Goal: Task Accomplishment & Management: Manage account settings

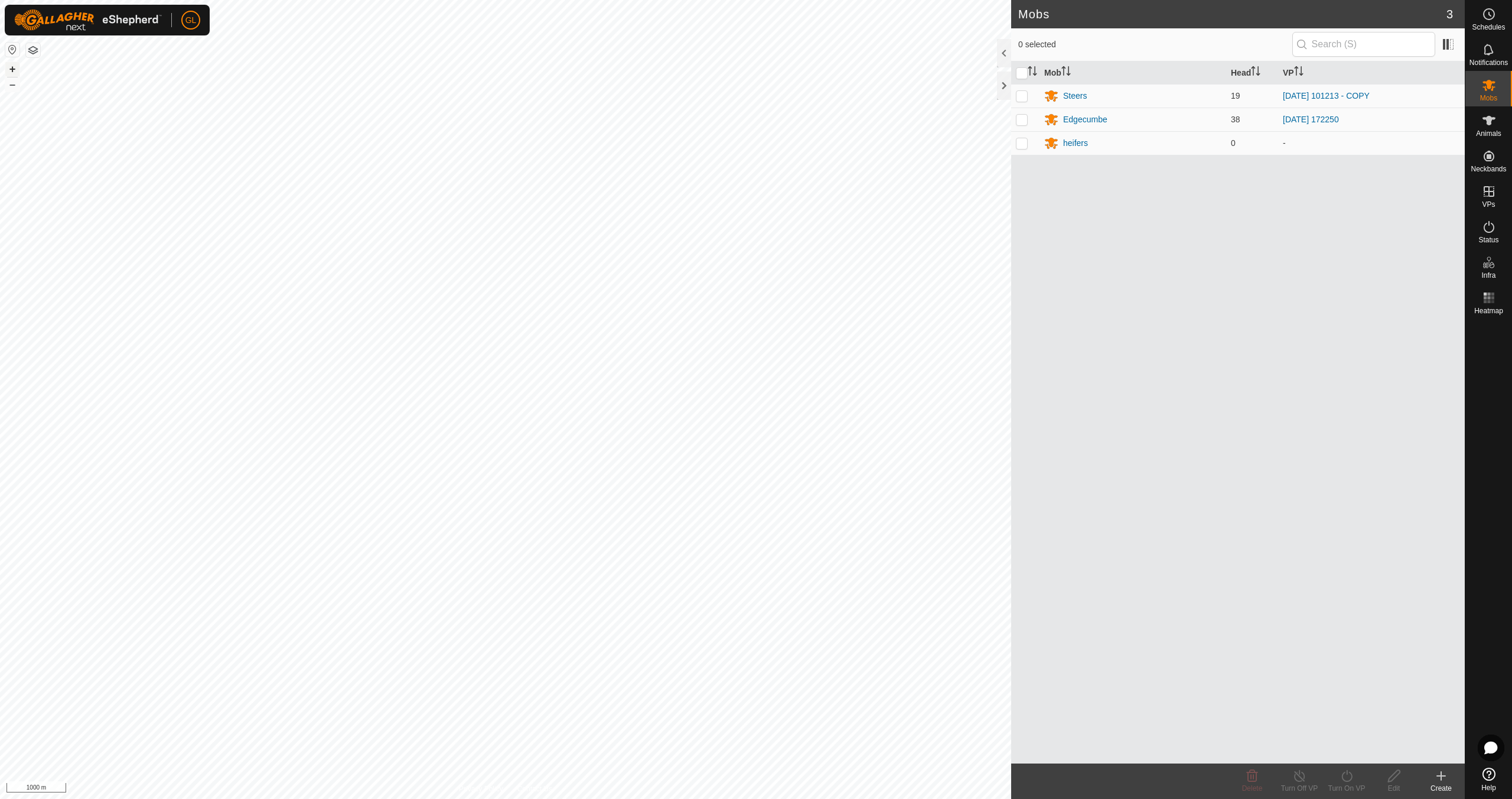
click at [10, 66] on button "+" at bounding box center [12, 69] width 14 height 14
click at [16, 71] on button "+" at bounding box center [12, 69] width 14 height 14
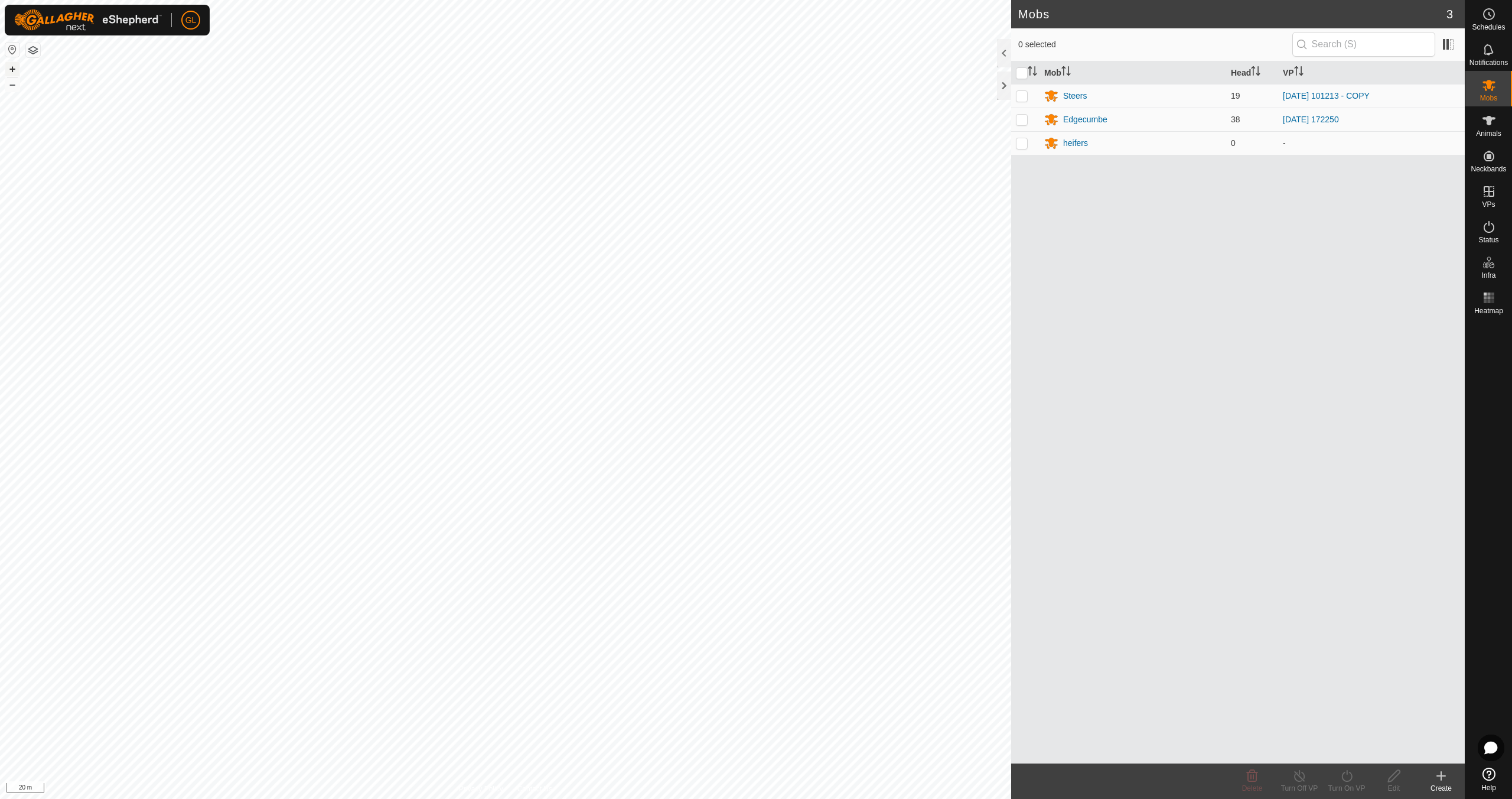
click at [16, 71] on button "+" at bounding box center [12, 69] width 14 height 14
click at [1406, 188] on link "In Rotation" at bounding box center [1414, 191] width 101 height 24
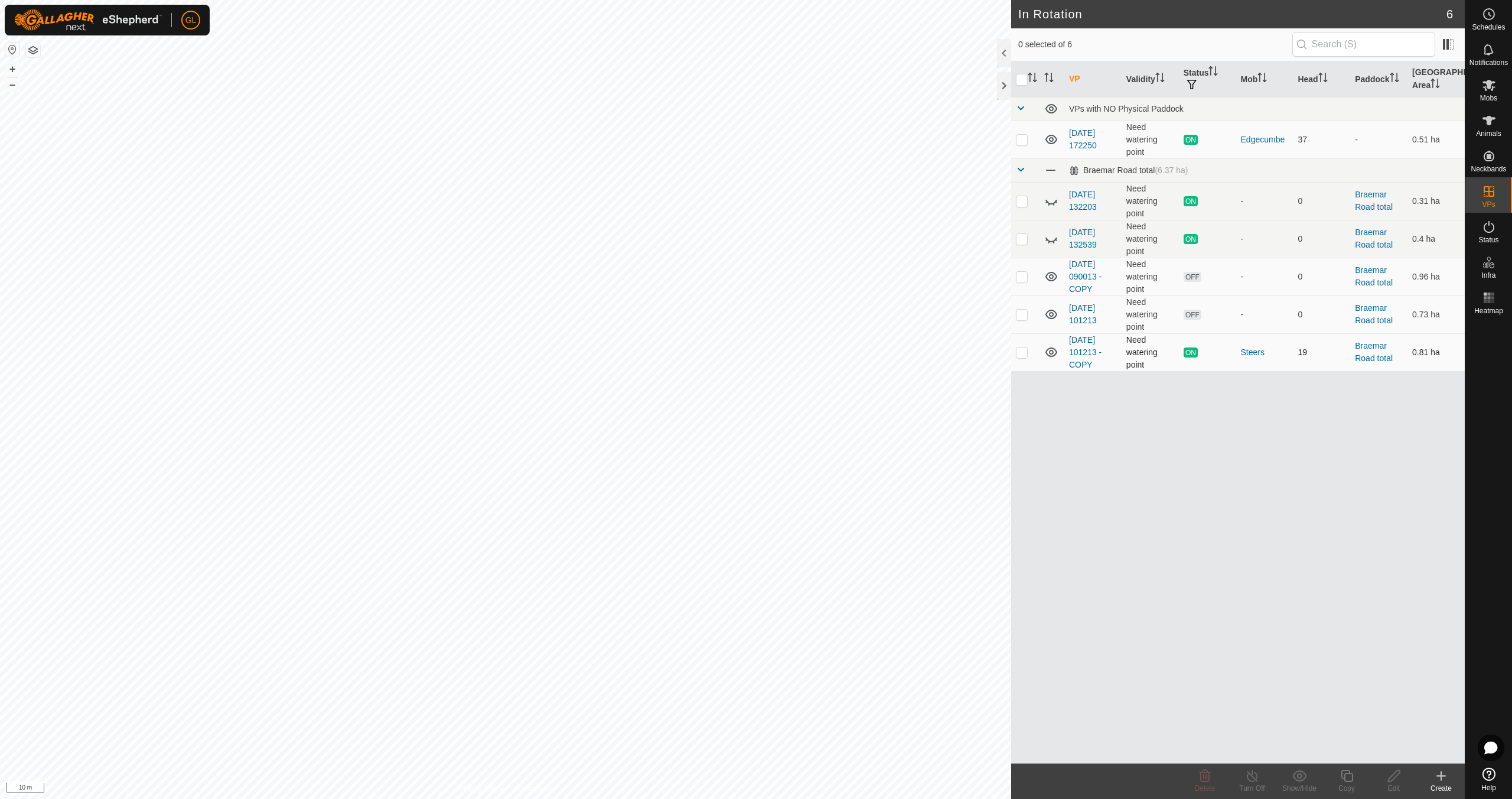
click at [1025, 350] on p-checkbox at bounding box center [1021, 352] width 12 height 9
checkbox input "true"
click at [1344, 786] on div "Copy" at bounding box center [1346, 788] width 47 height 10
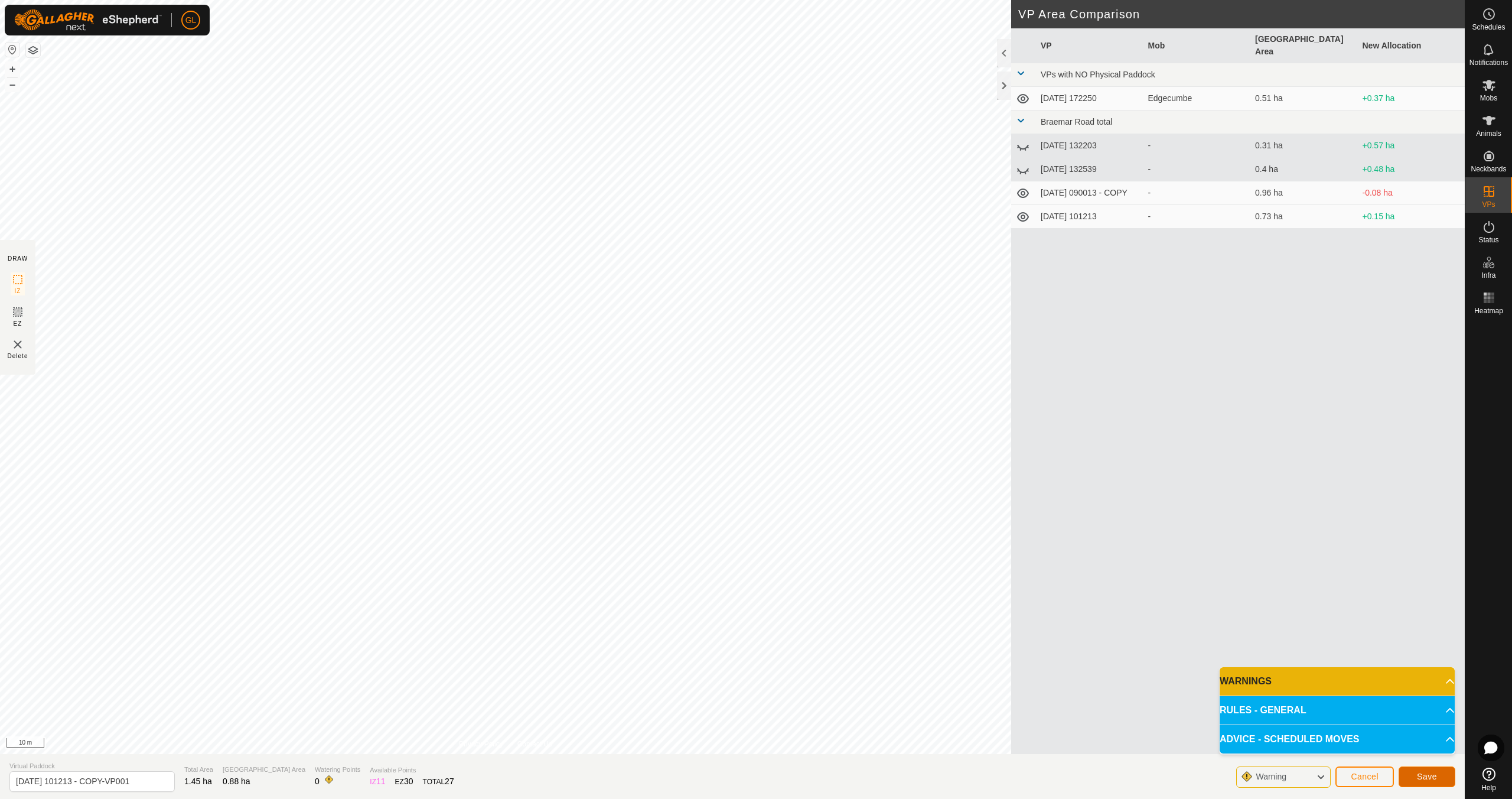
click at [1436, 779] on span "Save" at bounding box center [1427, 776] width 20 height 9
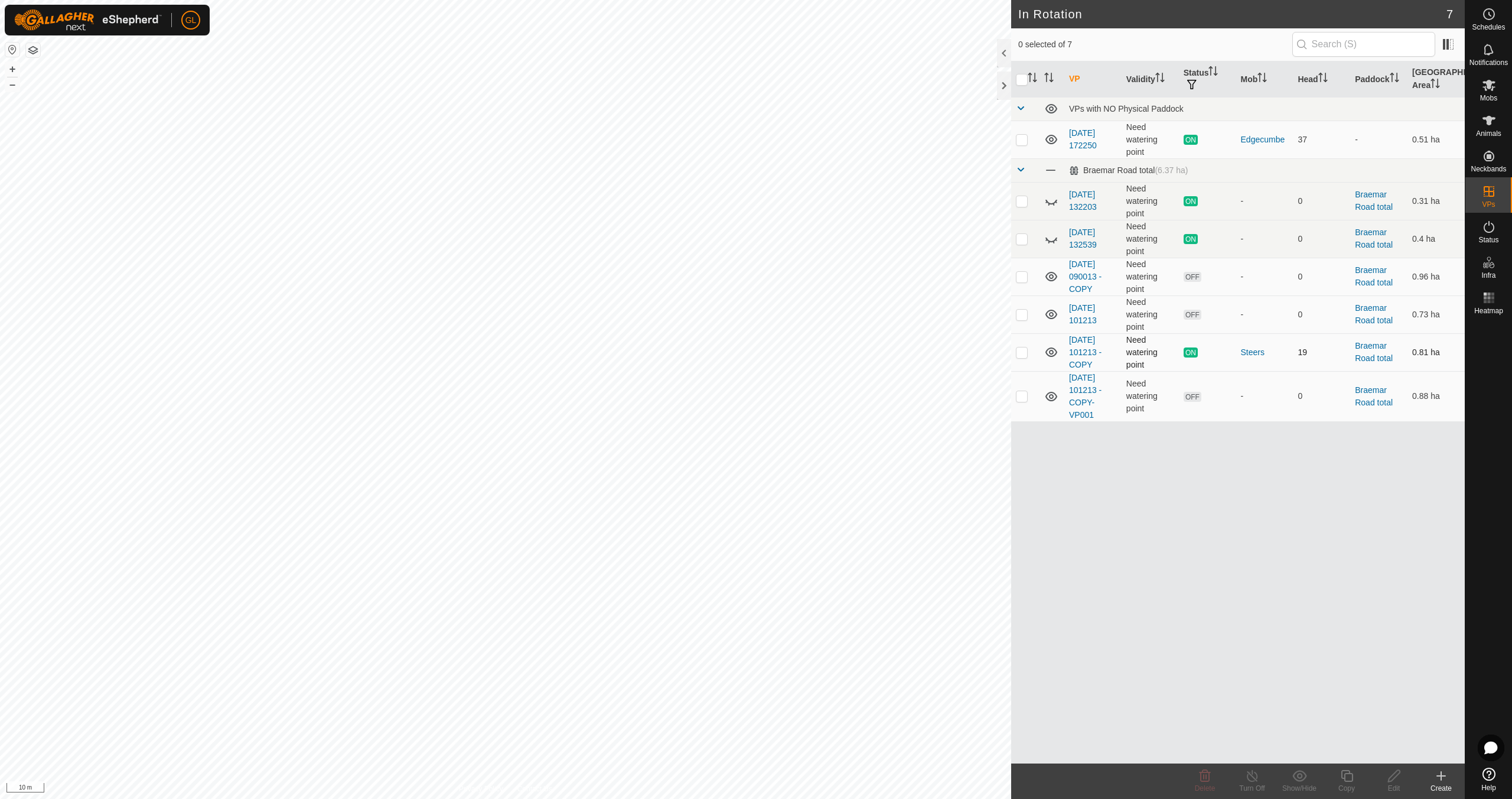
click at [1020, 351] on p-checkbox at bounding box center [1021, 352] width 12 height 9
checkbox input "true"
click at [1020, 351] on p-checkbox at bounding box center [1021, 352] width 12 height 9
checkbox input "false"
click at [1025, 396] on p-checkbox at bounding box center [1021, 395] width 12 height 9
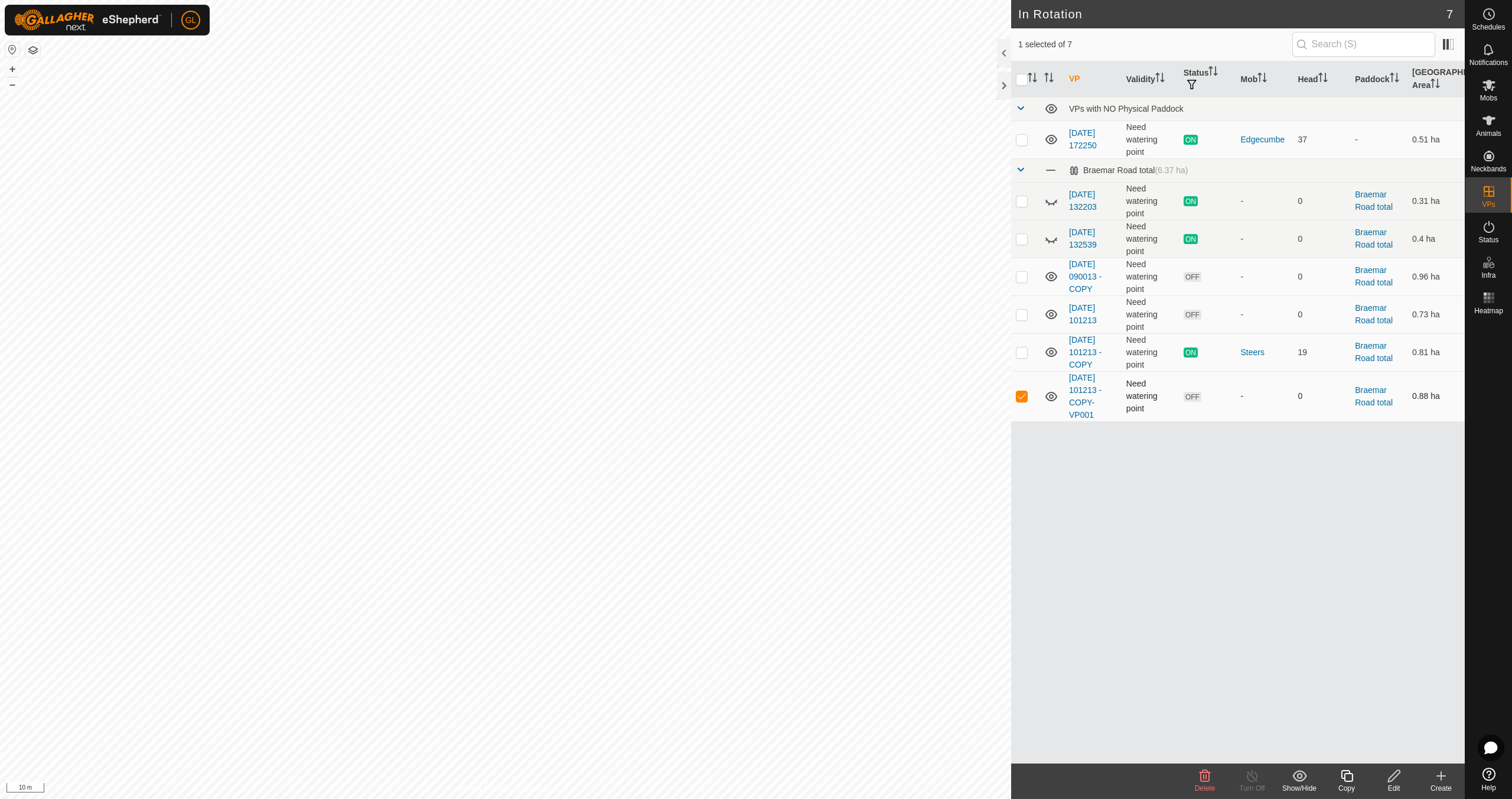
click at [1025, 396] on p-checkbox at bounding box center [1021, 395] width 12 height 9
checkbox input "true"
click at [1402, 783] on edit-svg-icon at bounding box center [1393, 775] width 47 height 14
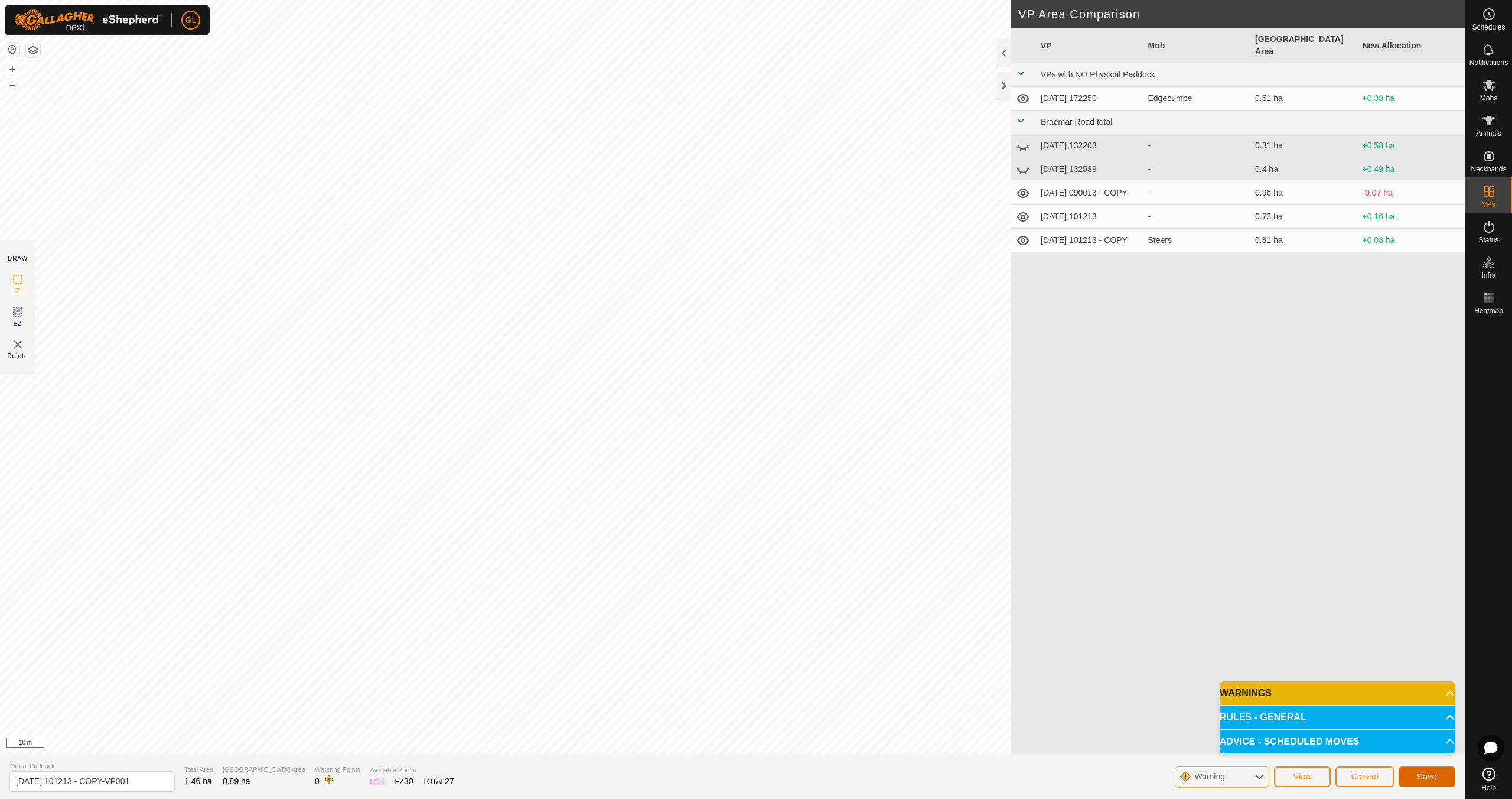
click at [1422, 774] on span "Save" at bounding box center [1427, 776] width 20 height 9
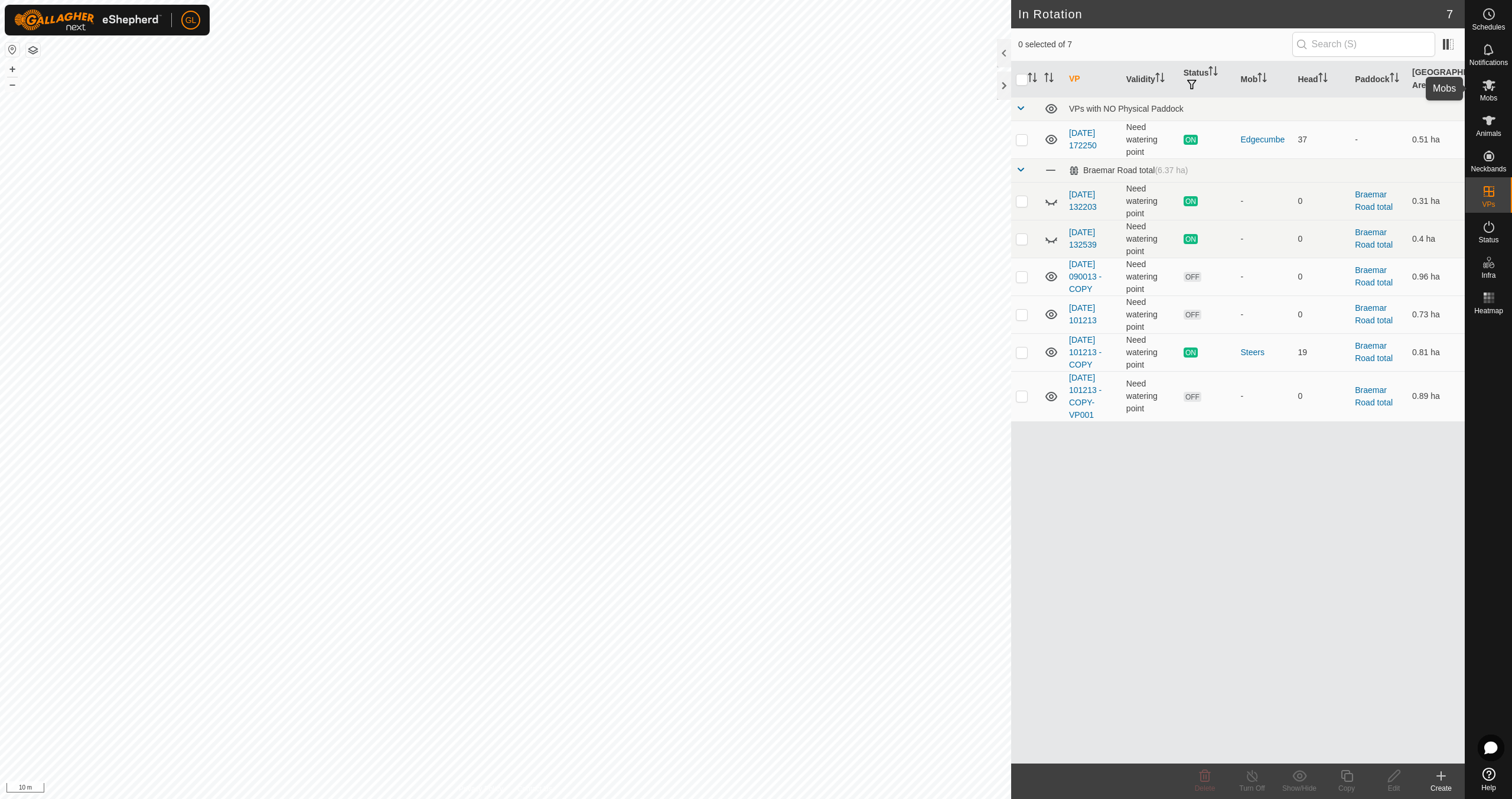
click at [1489, 85] on icon at bounding box center [1488, 85] width 13 height 11
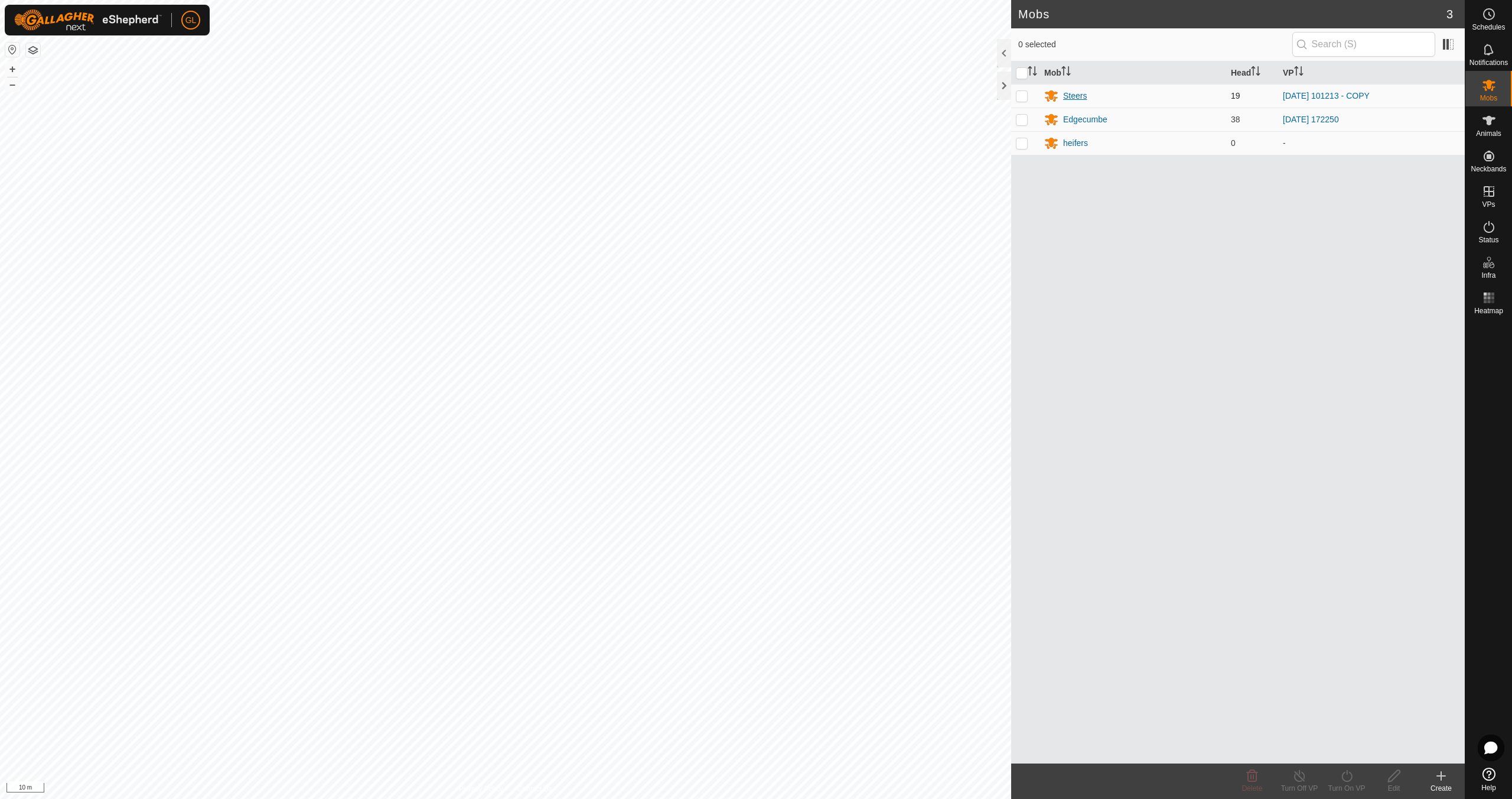
click at [1078, 95] on div "Steers" at bounding box center [1075, 96] width 24 height 12
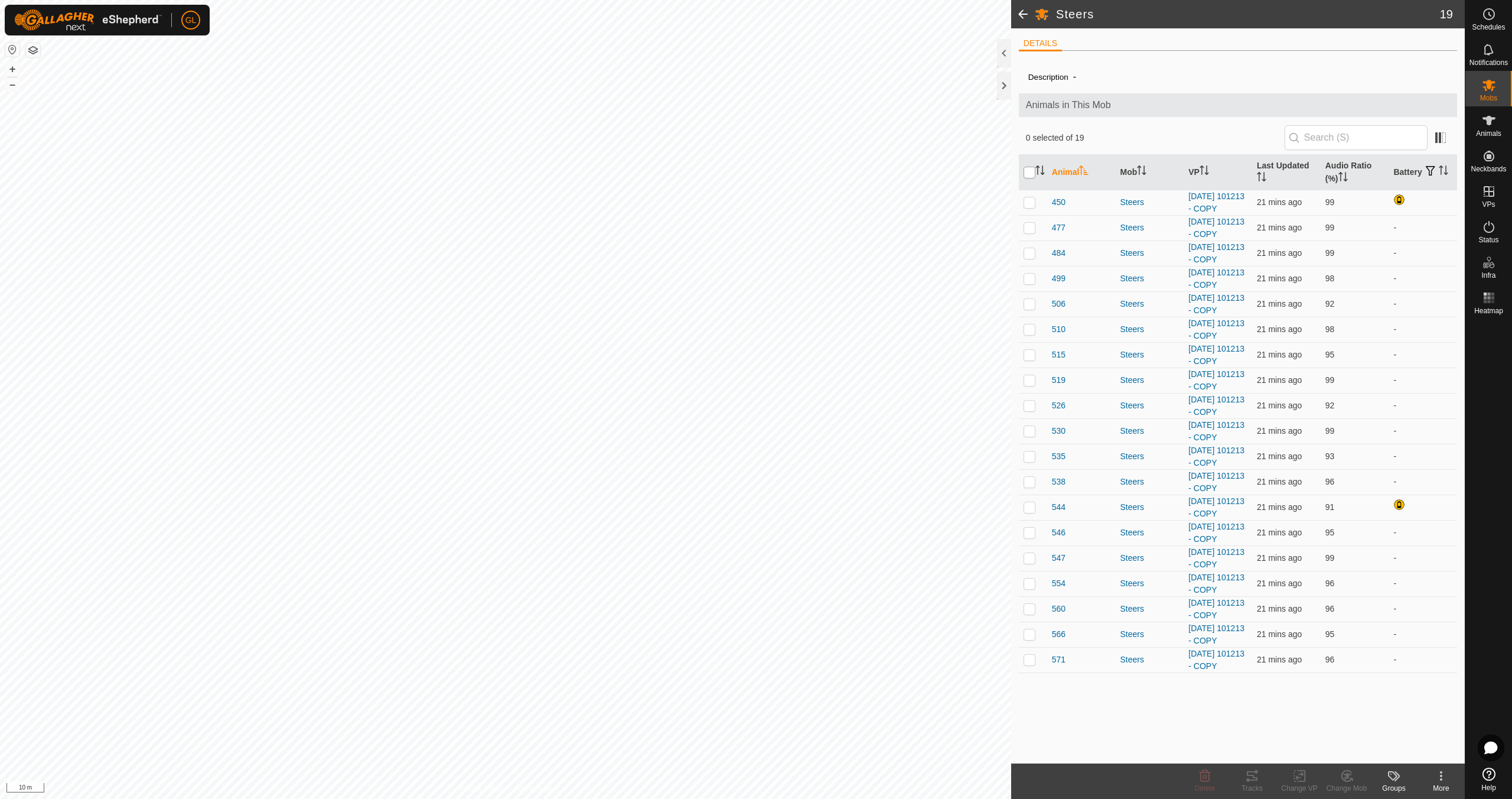
click at [1030, 172] on input "checkbox" at bounding box center [1029, 172] width 12 height 12
checkbox input "true"
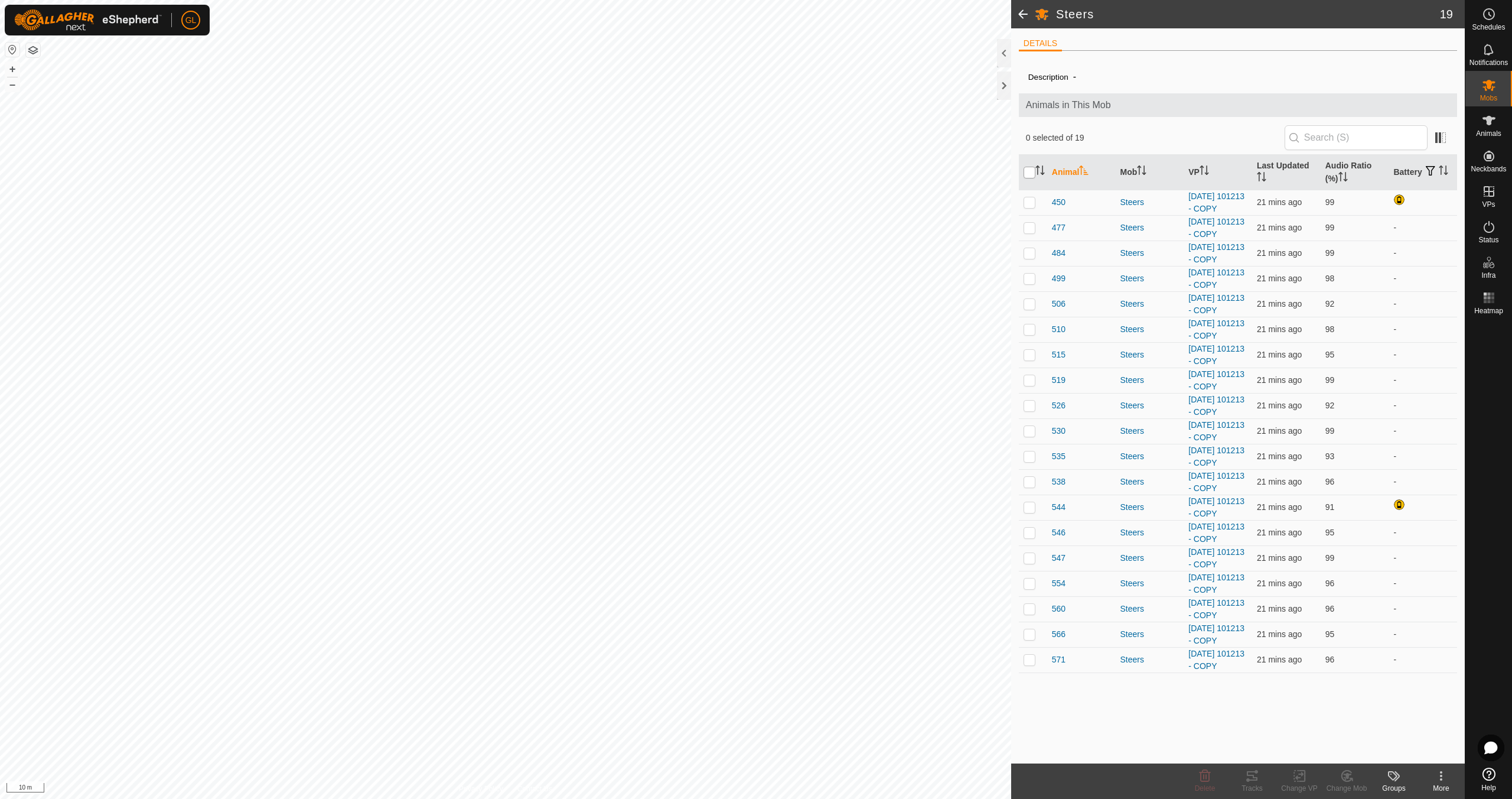
checkbox input "true"
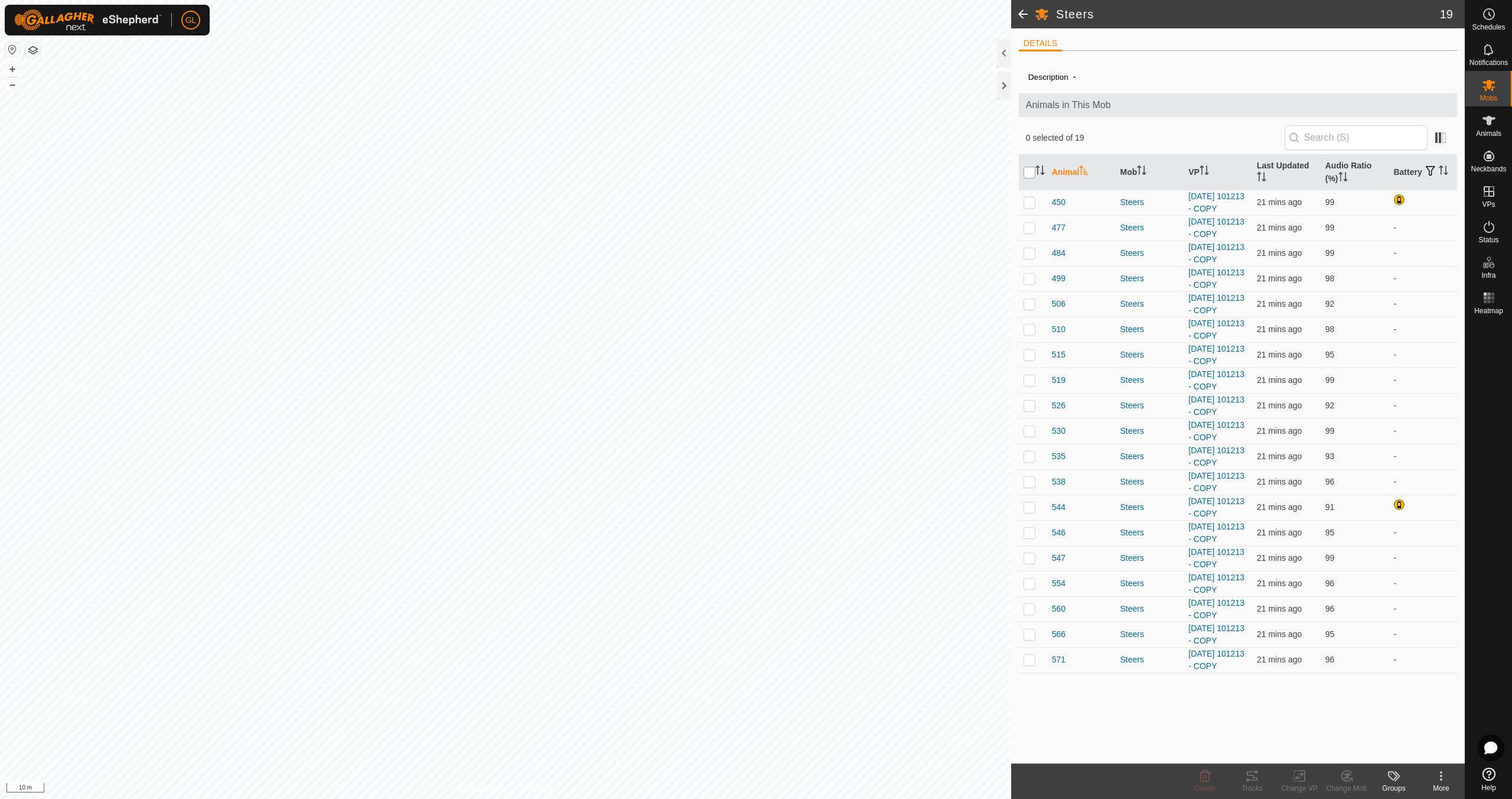
checkbox input "true"
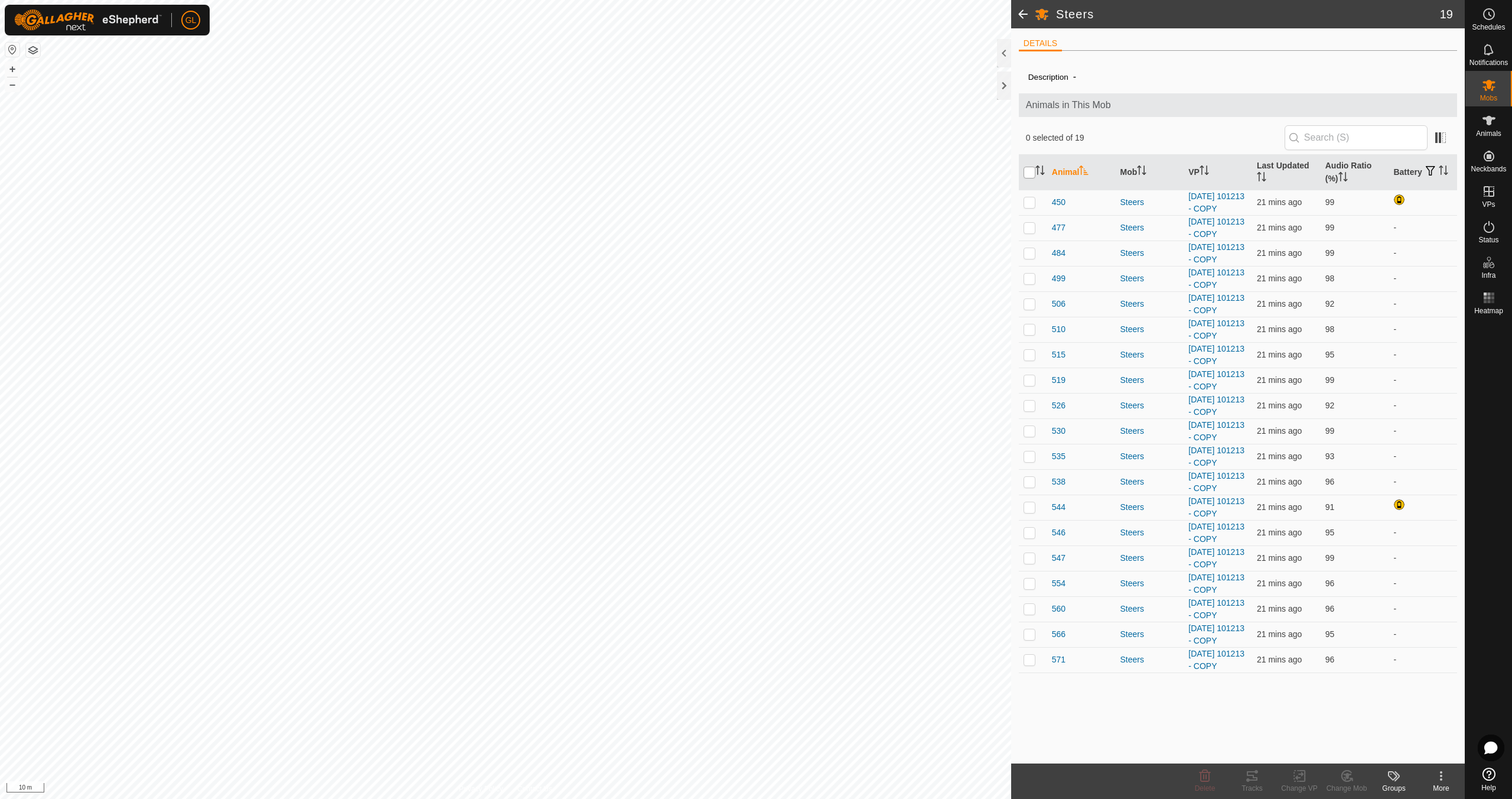
checkbox input "true"
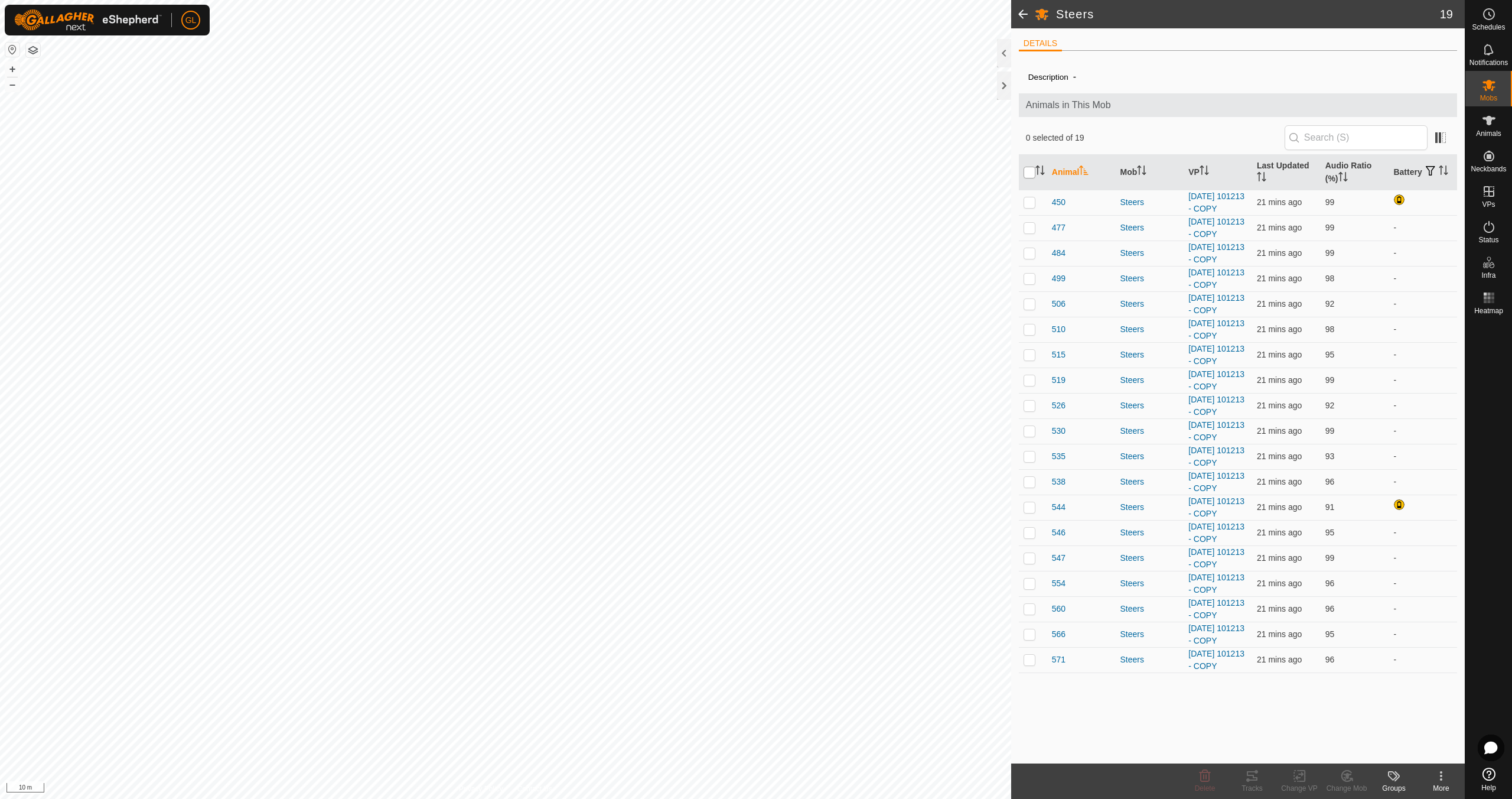
checkbox input "true"
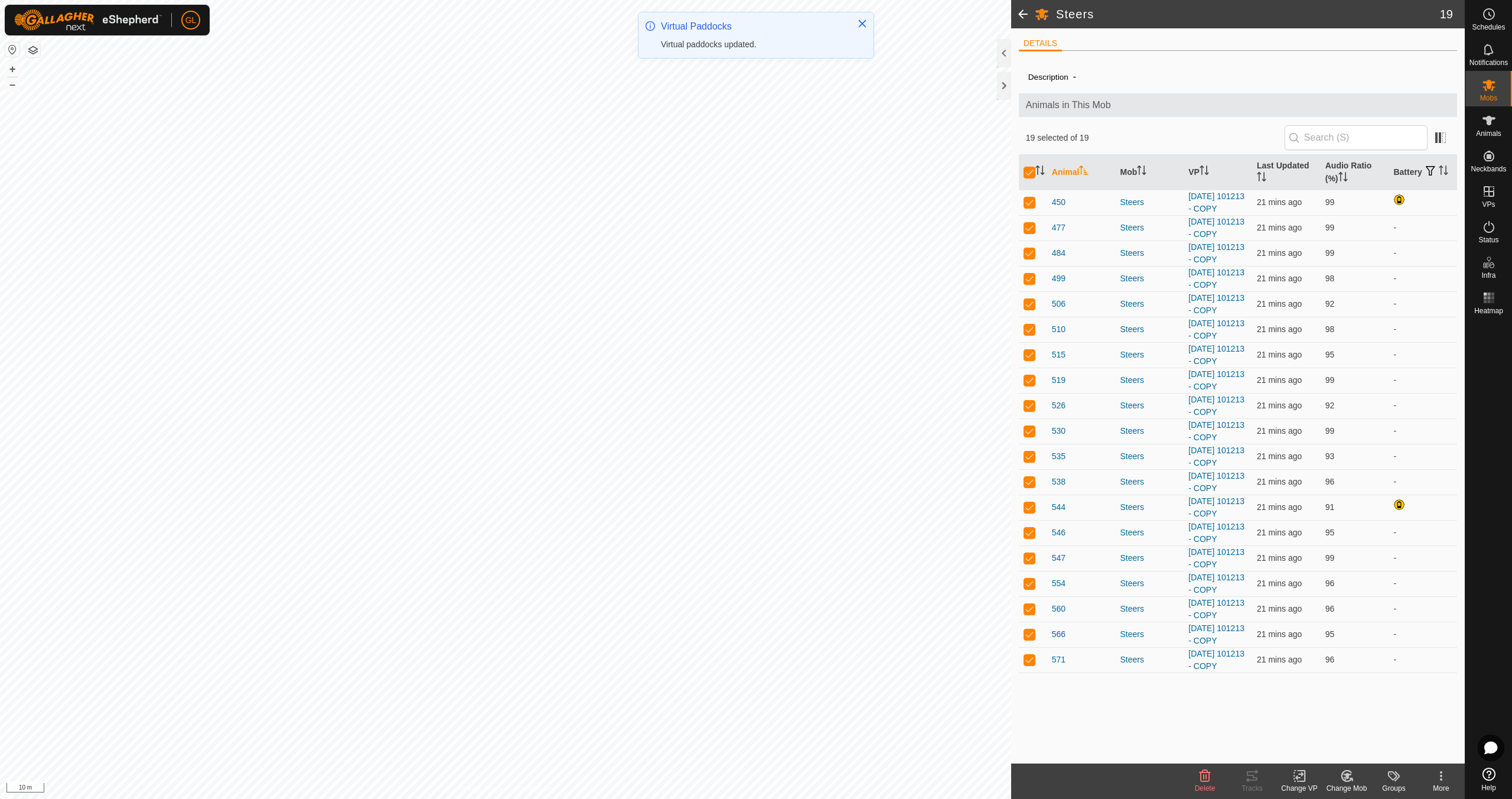
click at [1302, 784] on div "Change VP" at bounding box center [1299, 788] width 47 height 10
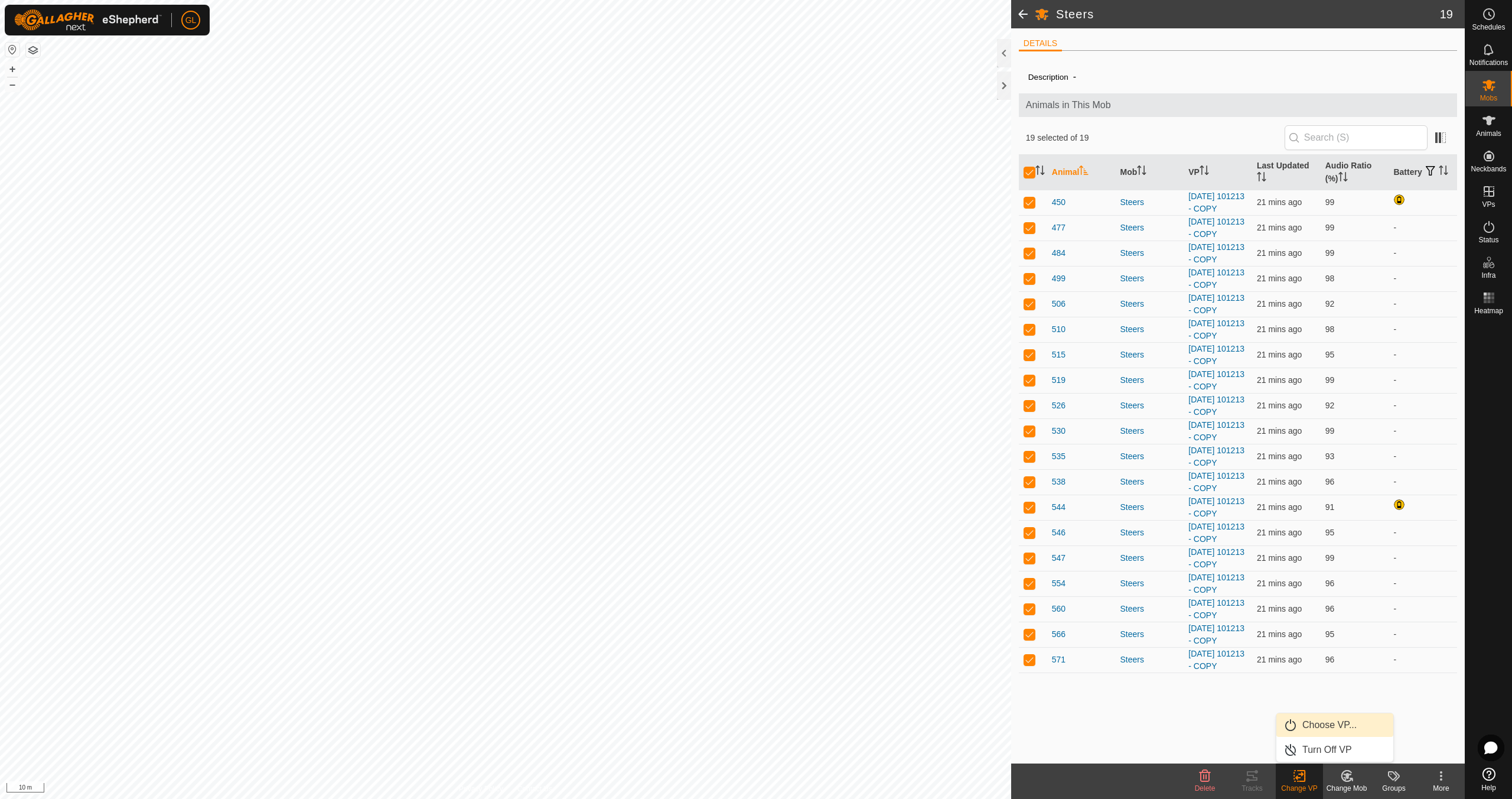
click at [1326, 725] on link "Choose VP..." at bounding box center [1335, 725] width 117 height 24
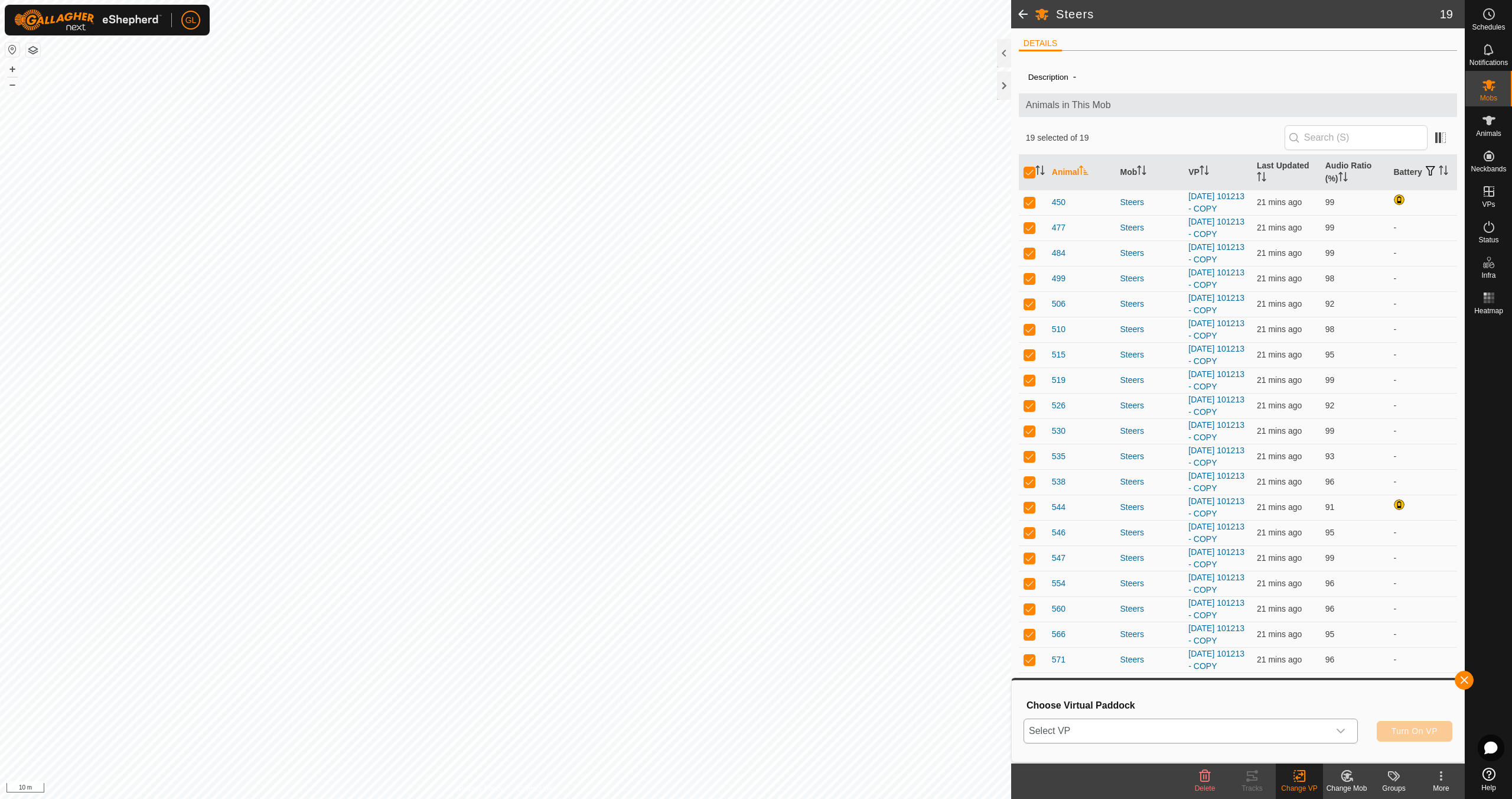
click at [1341, 729] on icon "dropdown trigger" at bounding box center [1340, 731] width 9 height 9
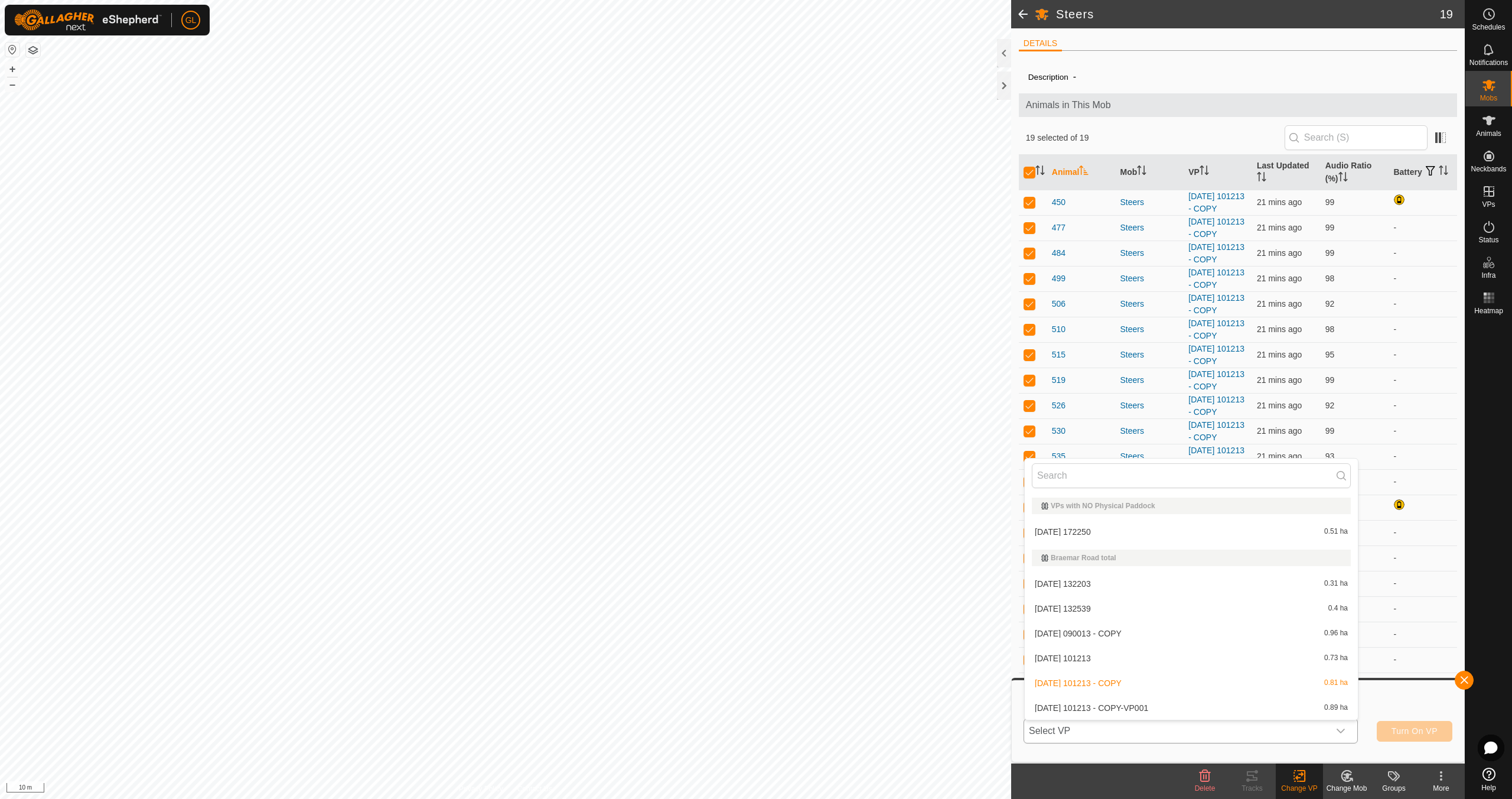
click at [1226, 709] on li "[DATE] 101213 - COPY-VP001 0.89 ha" at bounding box center [1191, 708] width 333 height 24
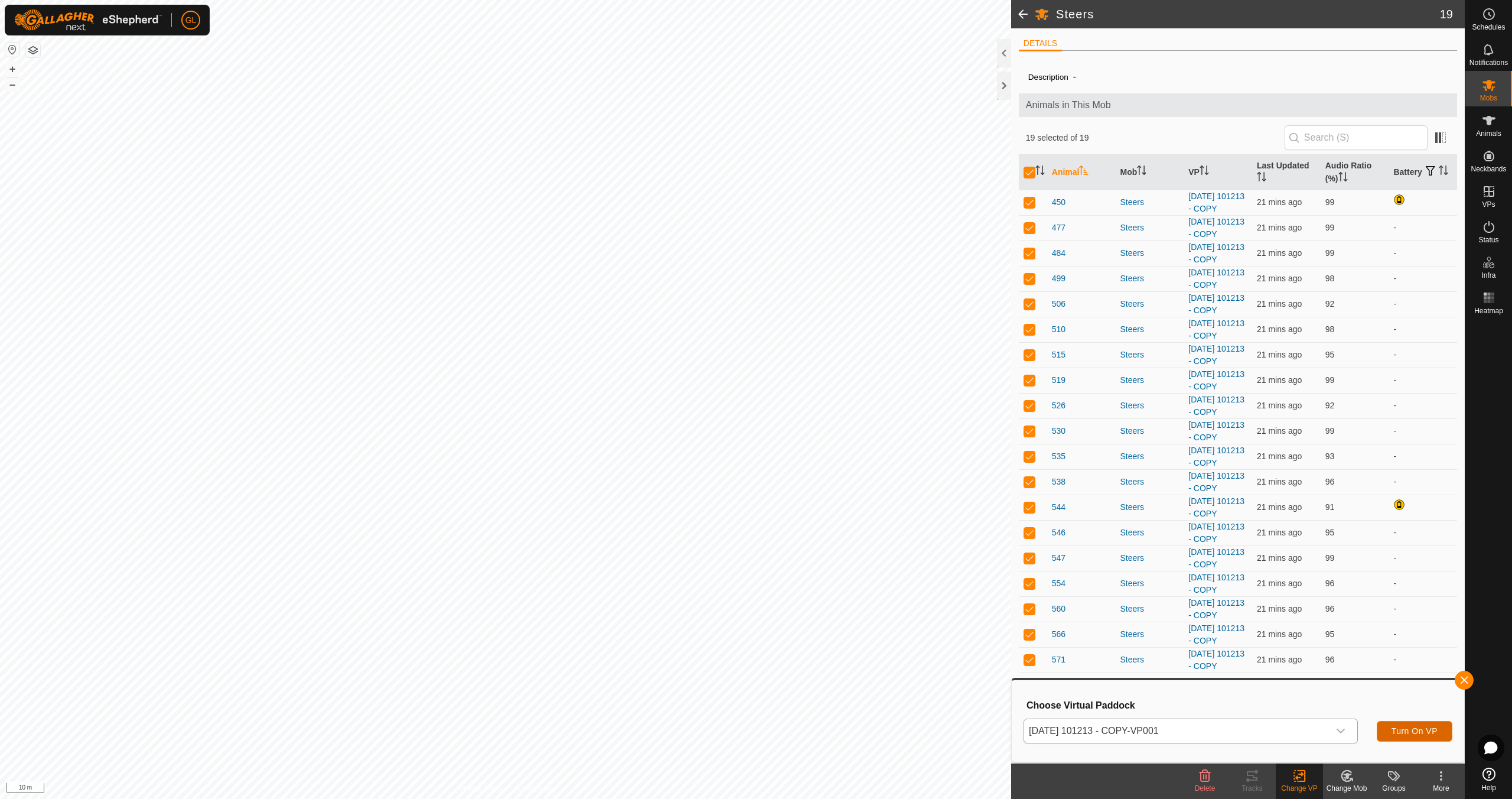
click at [1420, 730] on span "Turn On VP" at bounding box center [1414, 731] width 46 height 9
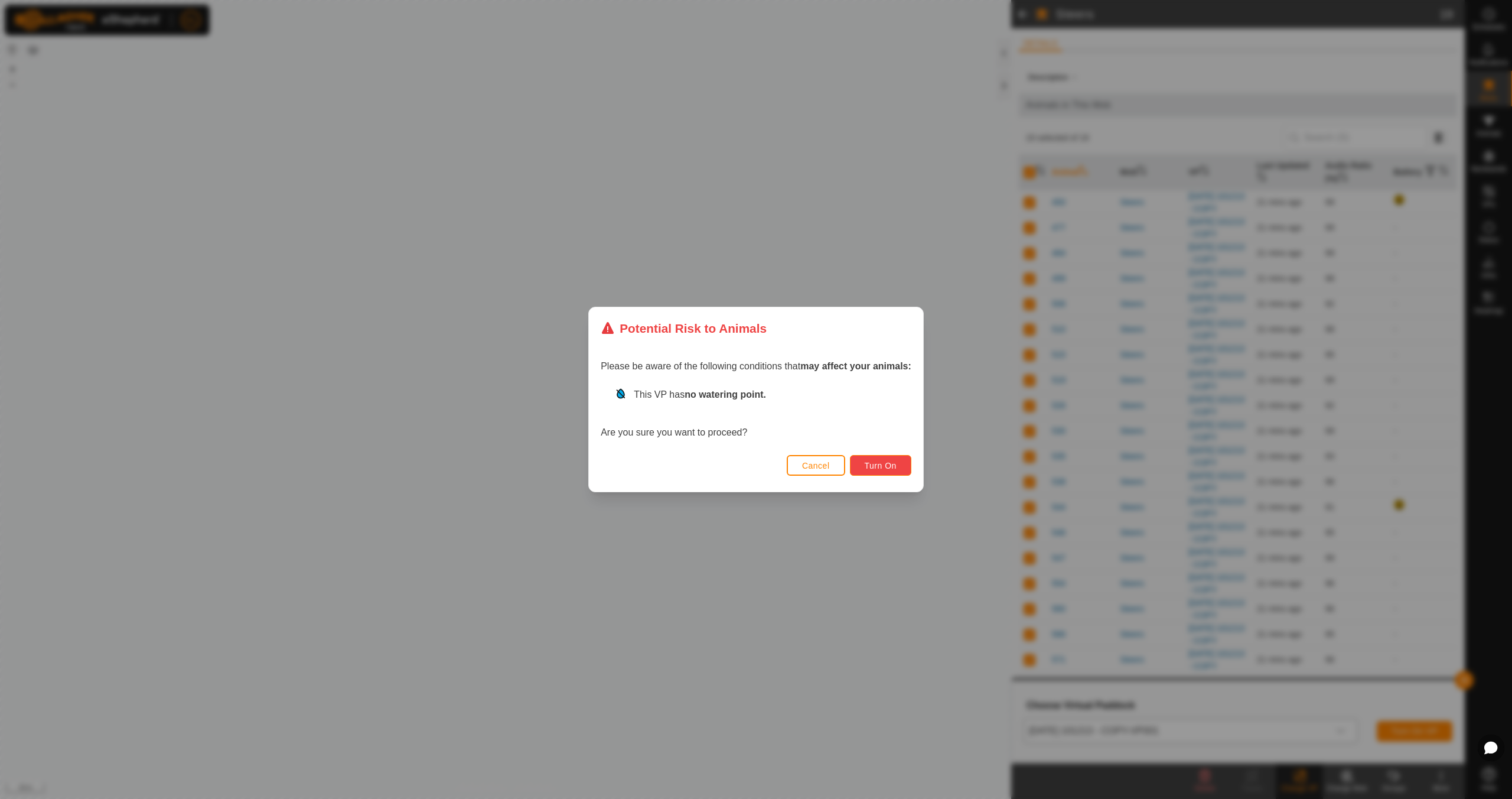
click at [892, 466] on span "Turn On" at bounding box center [880, 465] width 32 height 9
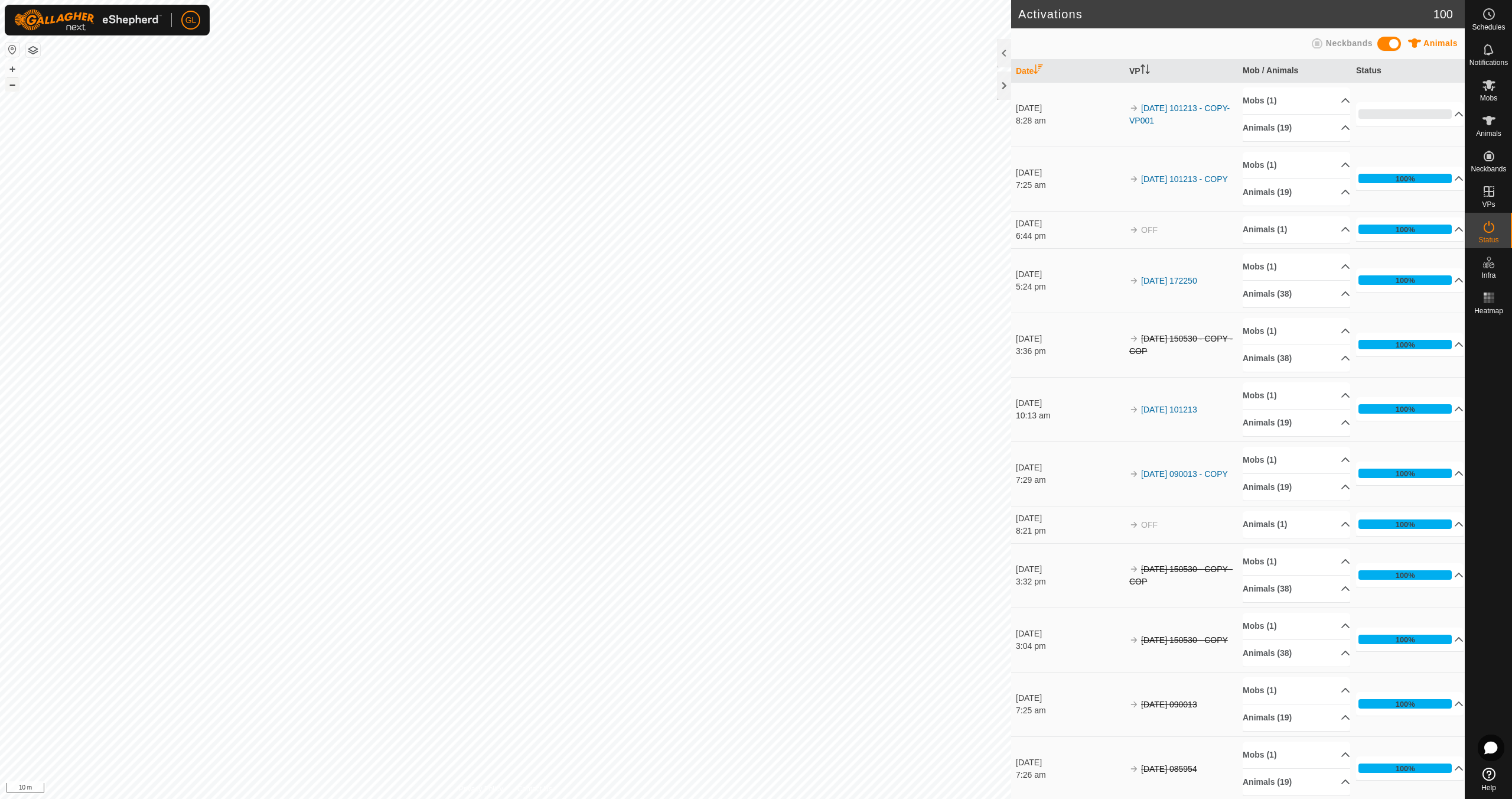
click at [11, 83] on button "–" at bounding box center [12, 84] width 14 height 14
click at [10, 83] on button "–" at bounding box center [12, 84] width 14 height 14
click at [10, 80] on button "–" at bounding box center [12, 84] width 14 height 14
click at [10, 84] on button "–" at bounding box center [12, 84] width 14 height 14
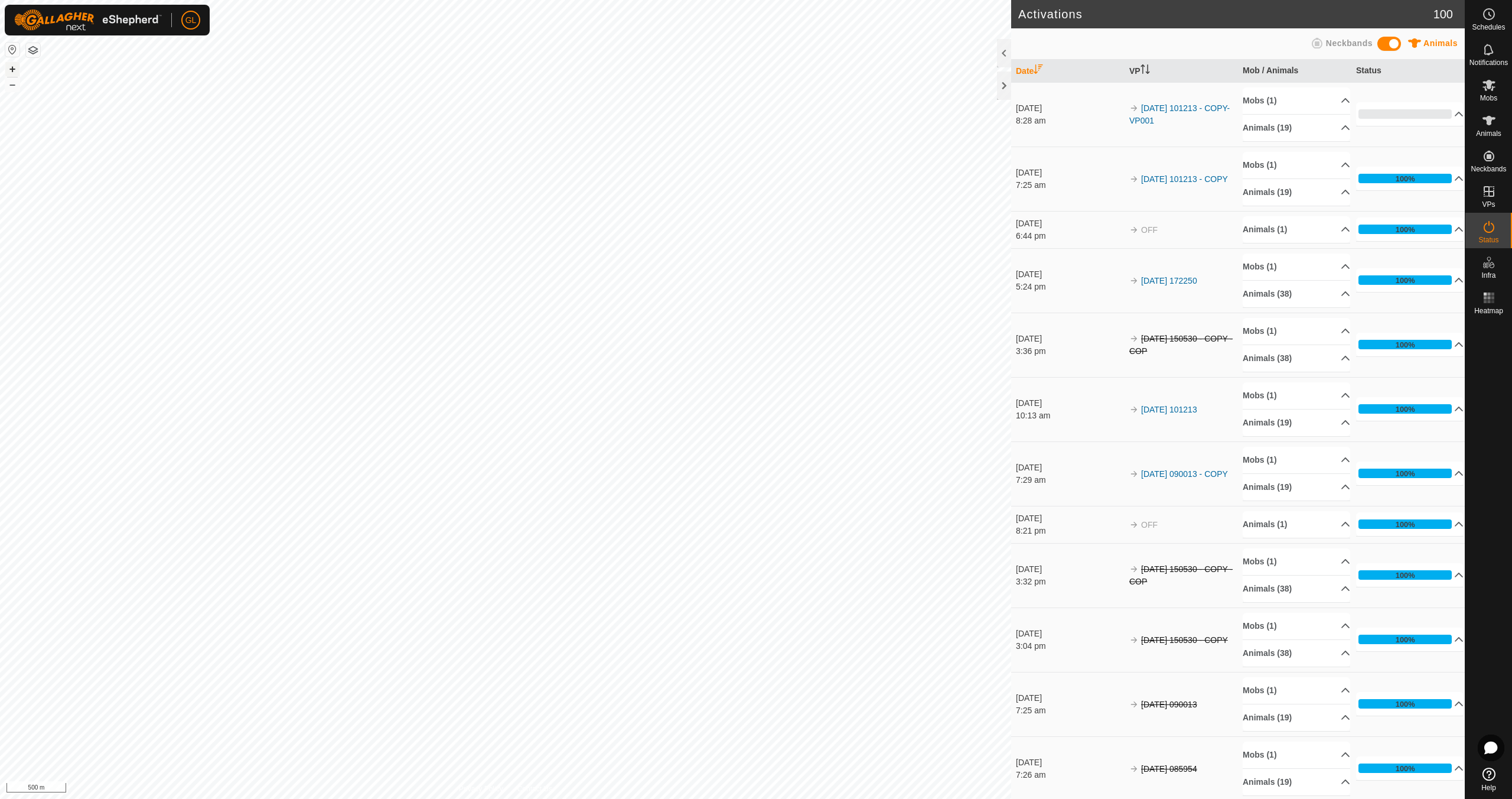
click at [13, 68] on button "+" at bounding box center [12, 69] width 14 height 14
click at [10, 70] on button "+" at bounding box center [12, 69] width 14 height 14
click at [1405, 188] on link "In Rotation" at bounding box center [1414, 191] width 101 height 24
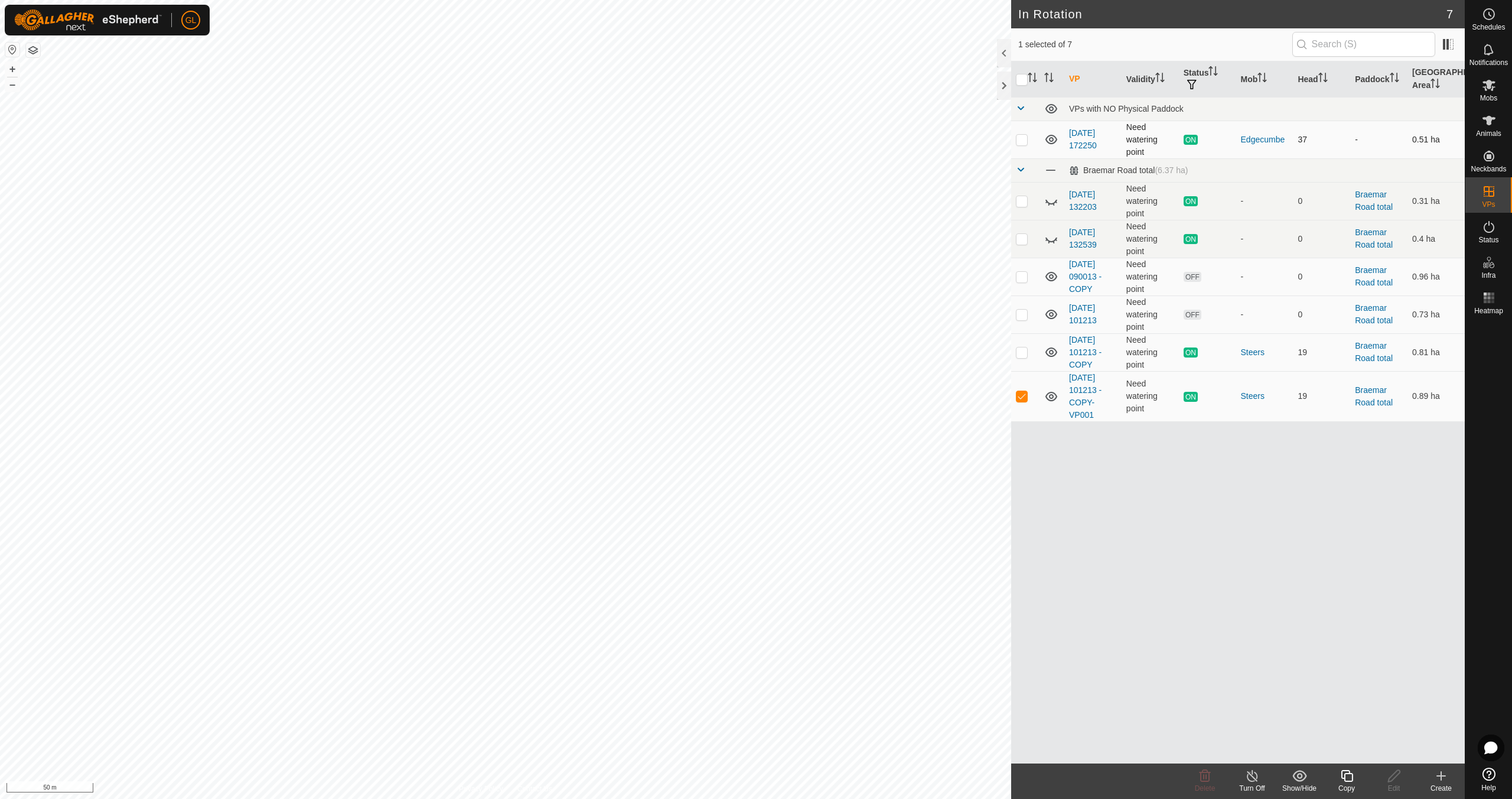
click at [1019, 140] on p-checkbox at bounding box center [1021, 139] width 12 height 9
checkbox input "true"
click at [1019, 392] on p-checkbox at bounding box center [1021, 395] width 12 height 9
checkbox input "false"
click at [1344, 775] on icon at bounding box center [1346, 775] width 12 height 12
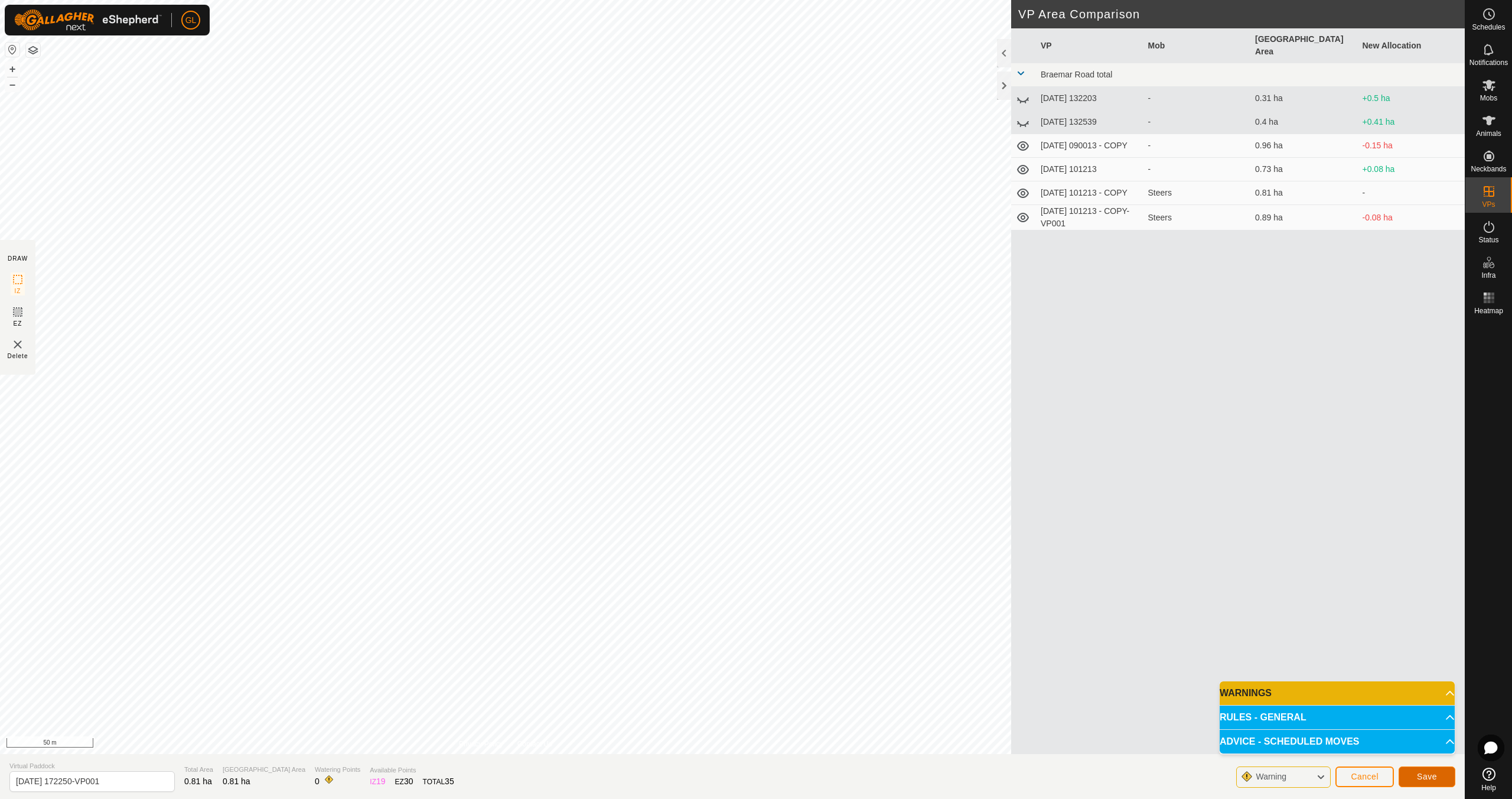
click at [1427, 776] on span "Save" at bounding box center [1427, 776] width 20 height 9
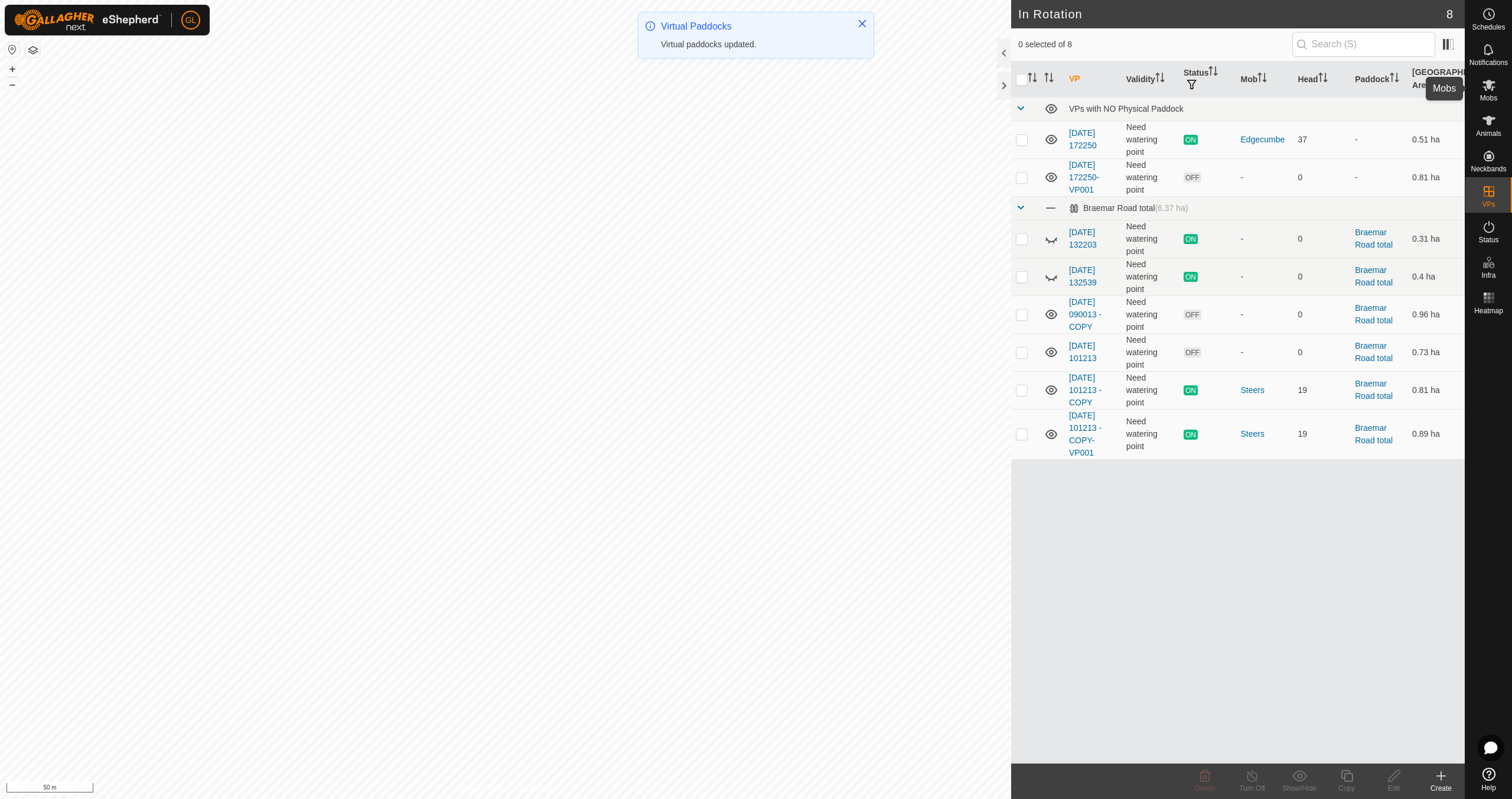
click at [1490, 89] on icon at bounding box center [1488, 85] width 13 height 11
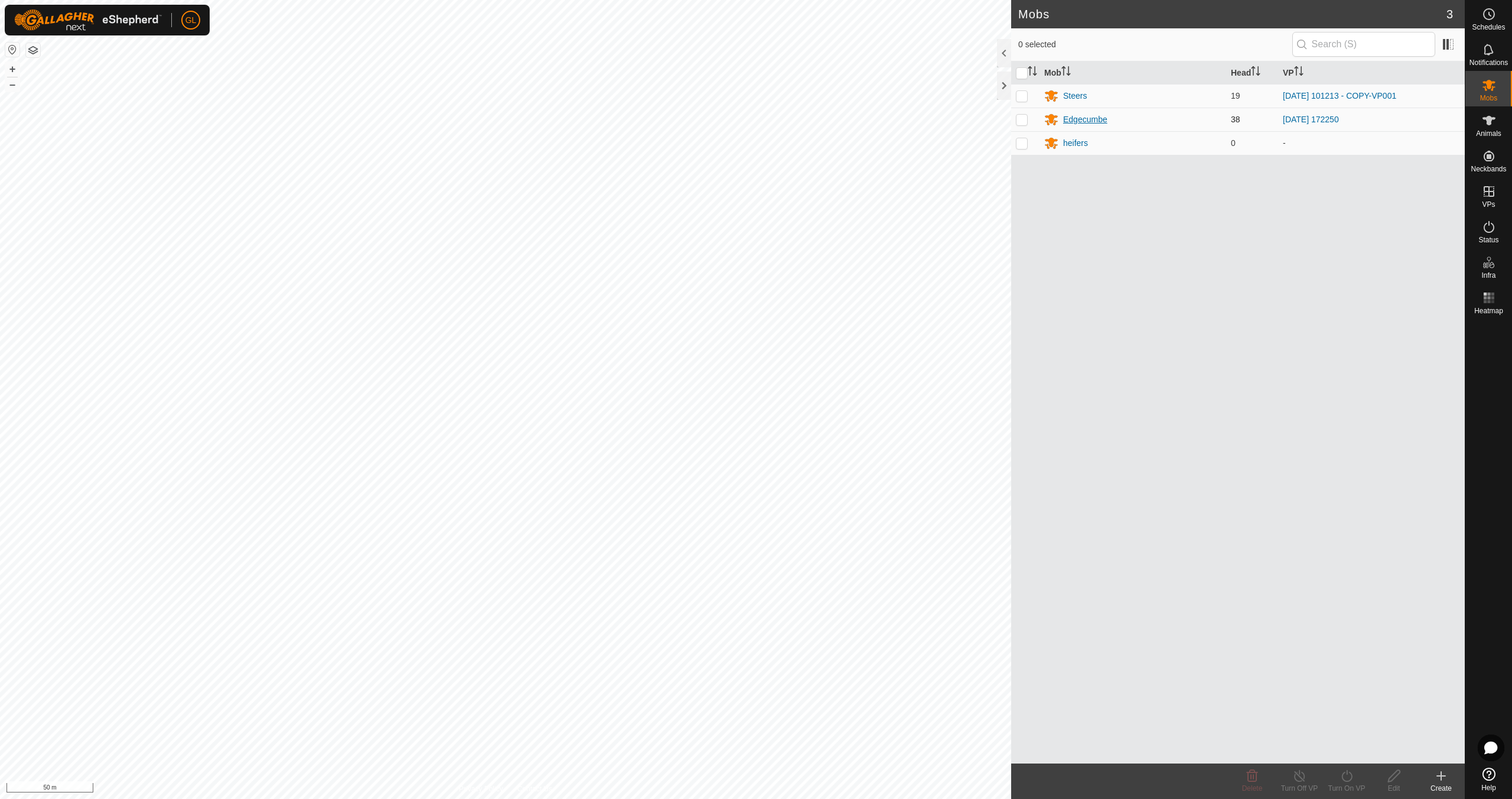
click at [1086, 121] on div "Edgecumbe" at bounding box center [1085, 120] width 45 height 12
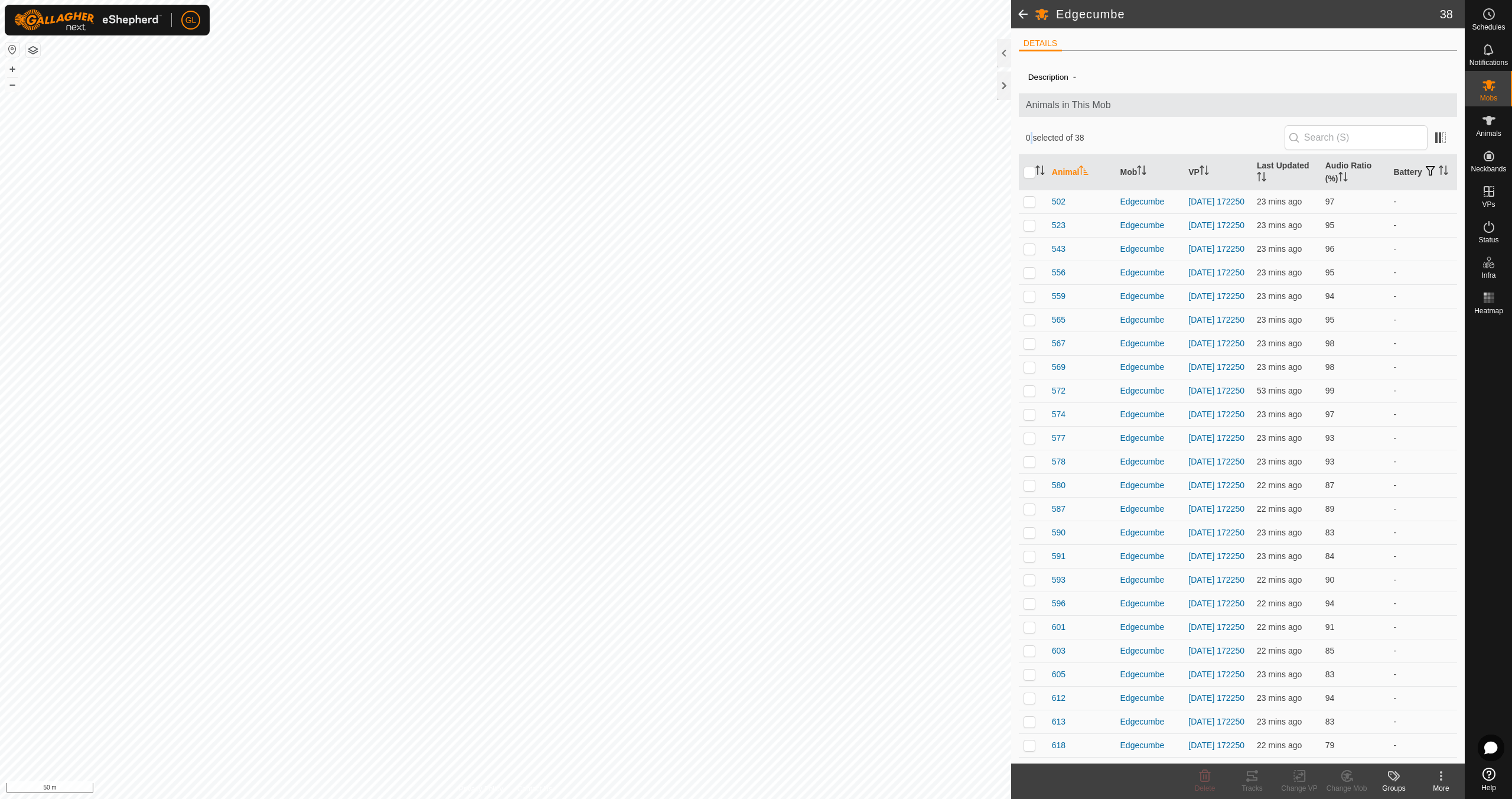
click at [1086, 121] on div "Description - Animals in This Mob 0 selected of 38 Animal Mob VP Last Updated A…" at bounding box center [1238, 575] width 438 height 1028
click at [15, 84] on button "–" at bounding box center [12, 84] width 14 height 14
click at [1032, 171] on input "checkbox" at bounding box center [1029, 172] width 12 height 12
checkbox input "true"
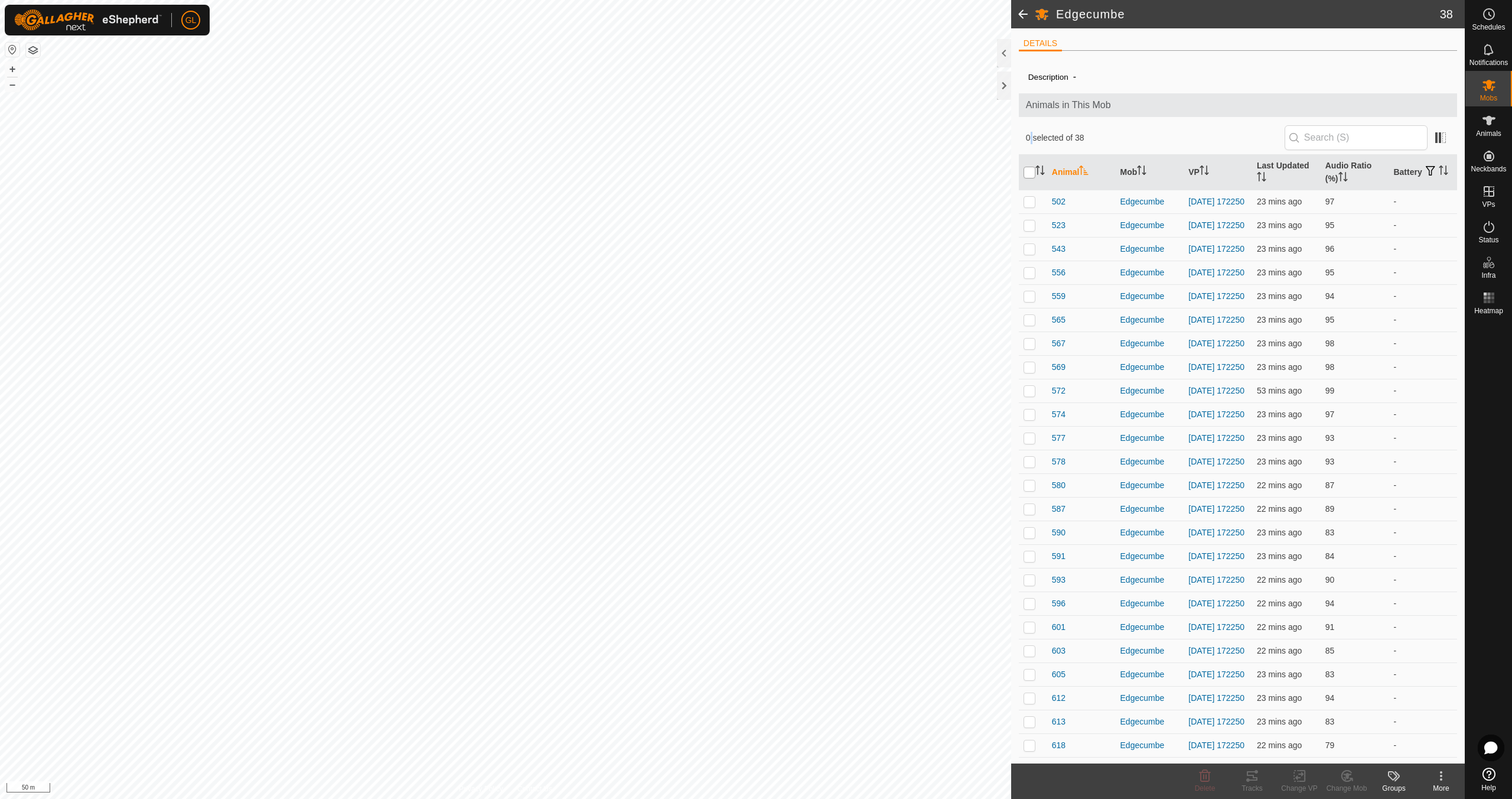
checkbox input "true"
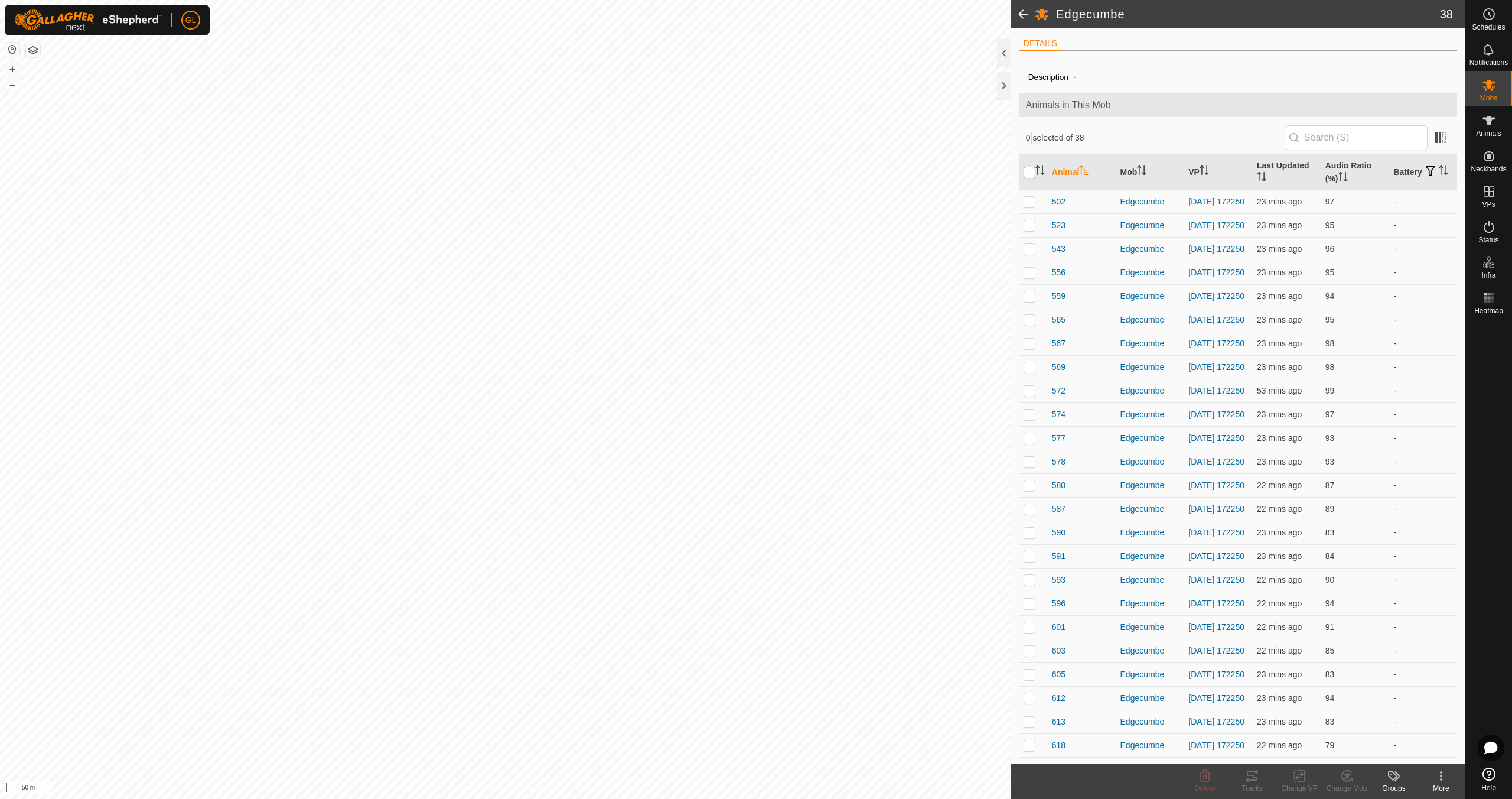
checkbox input "true"
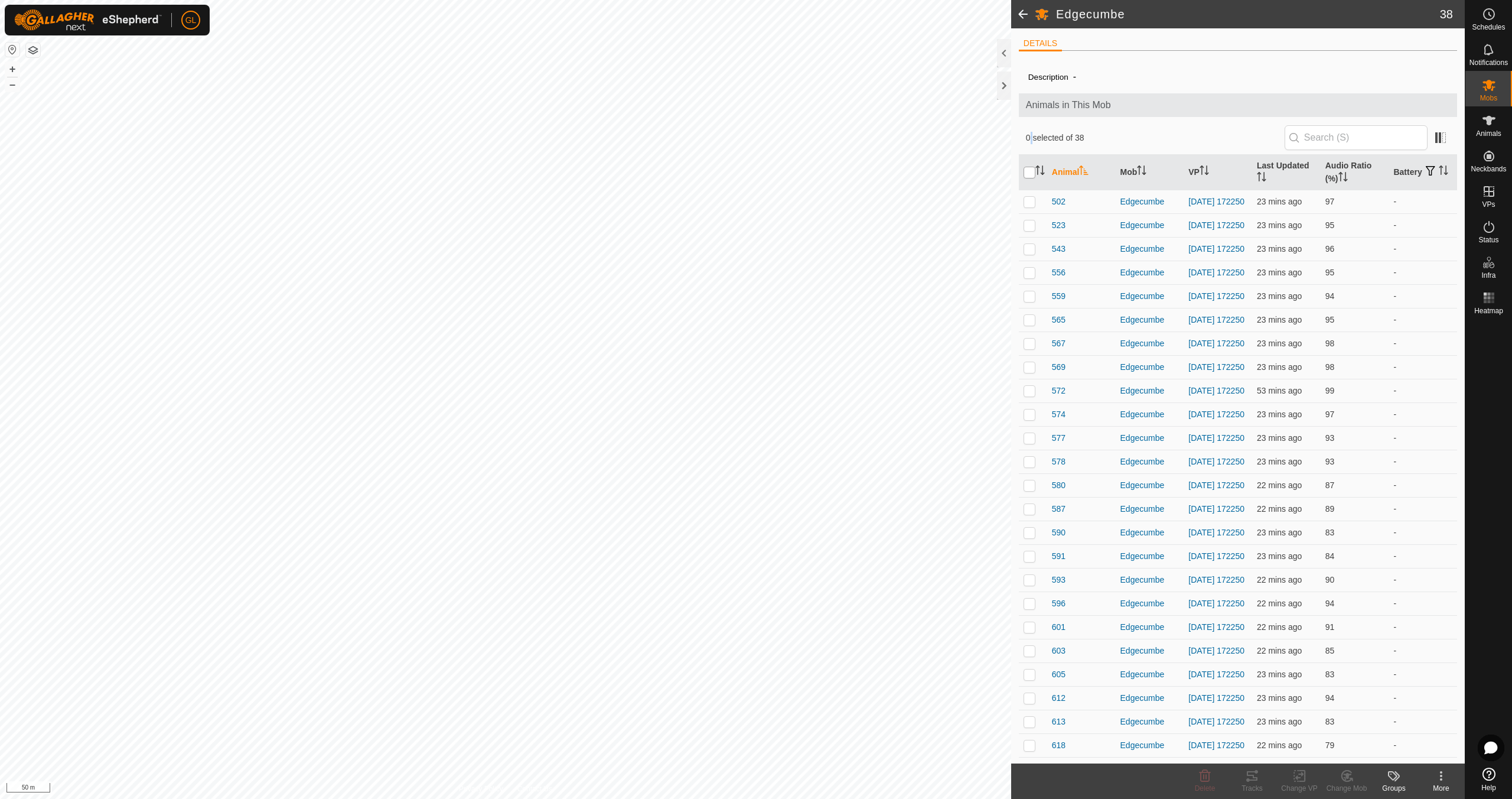
checkbox input "true"
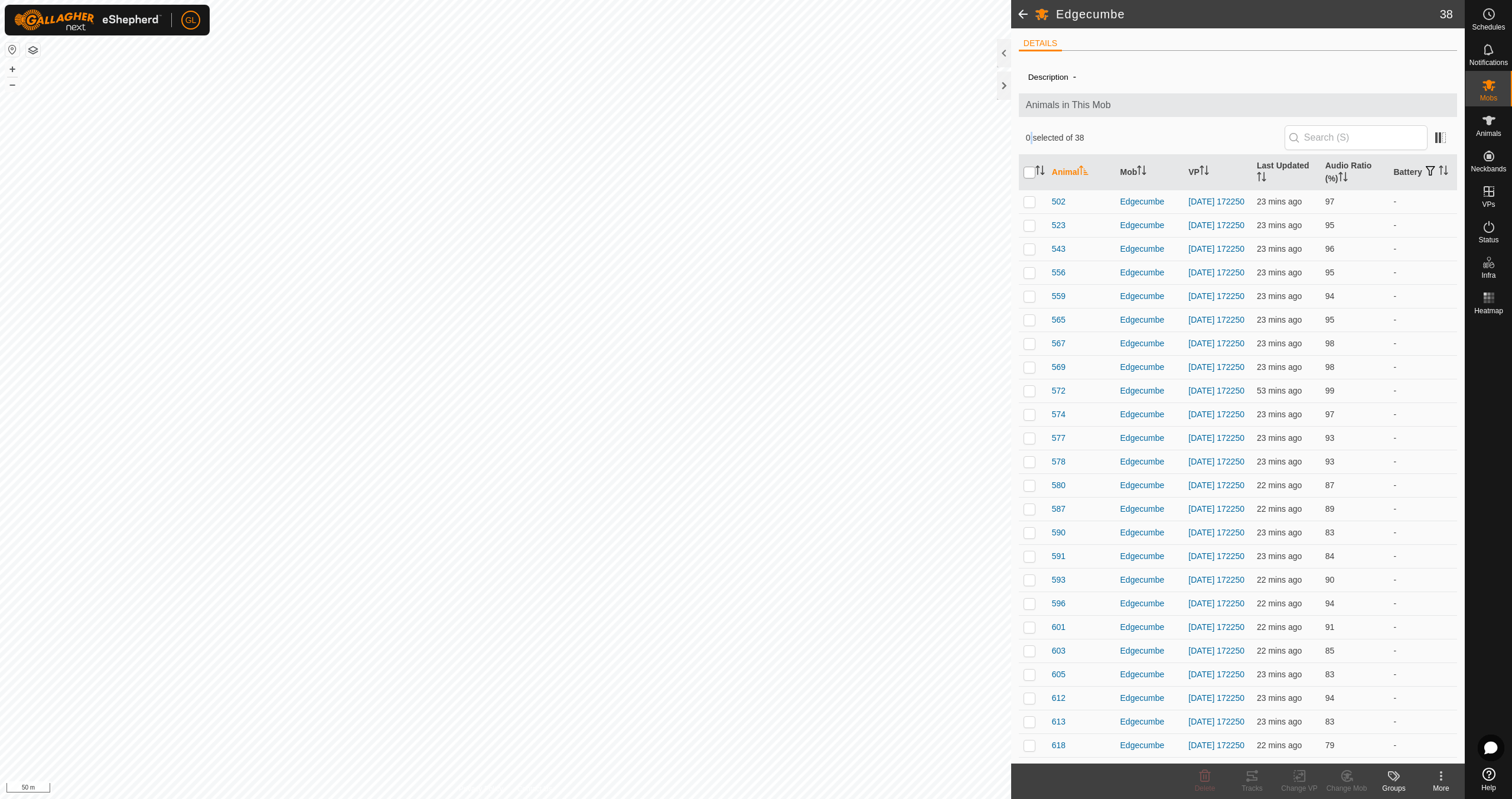
checkbox input "true"
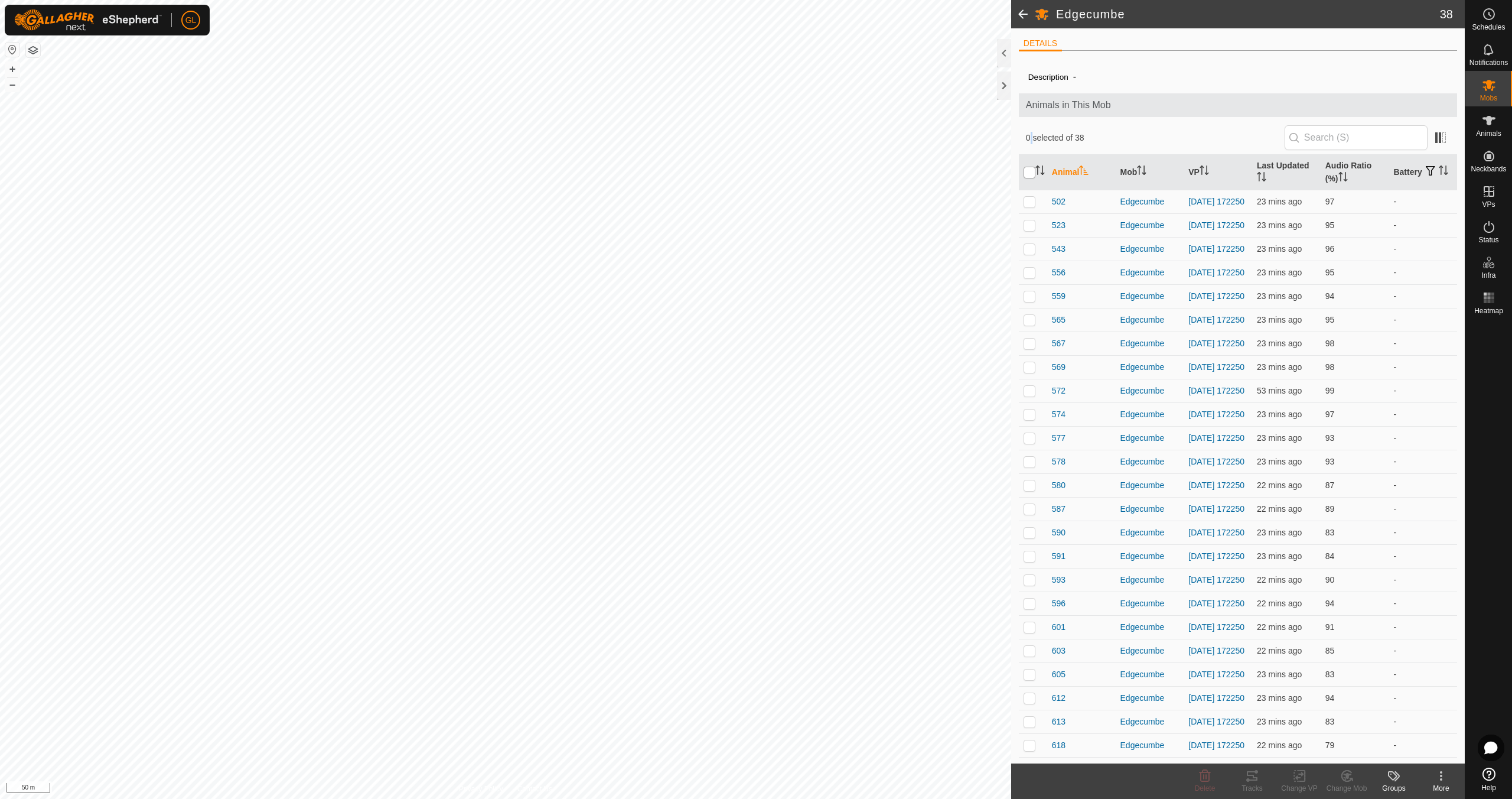
checkbox input "true"
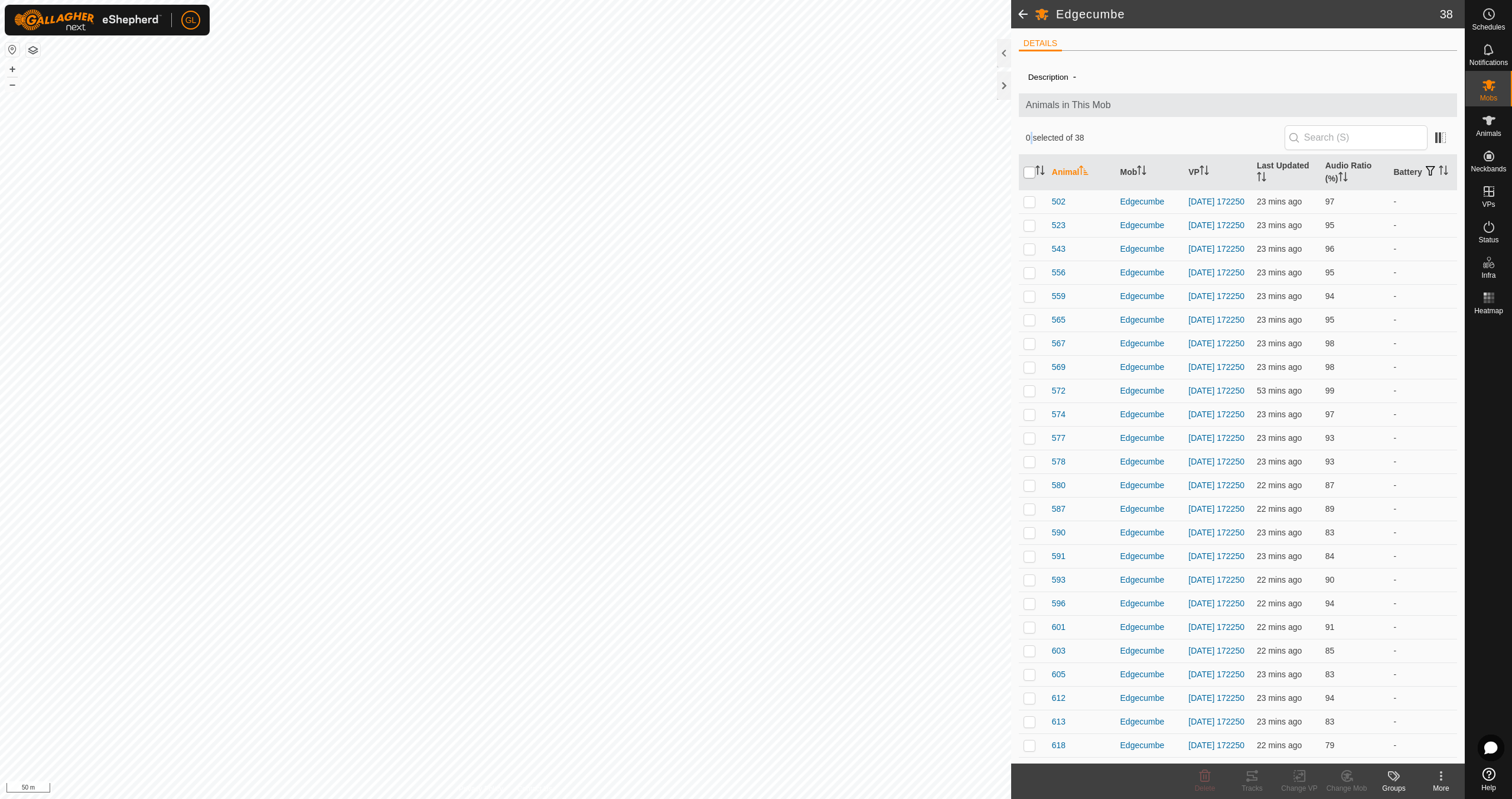
checkbox input "true"
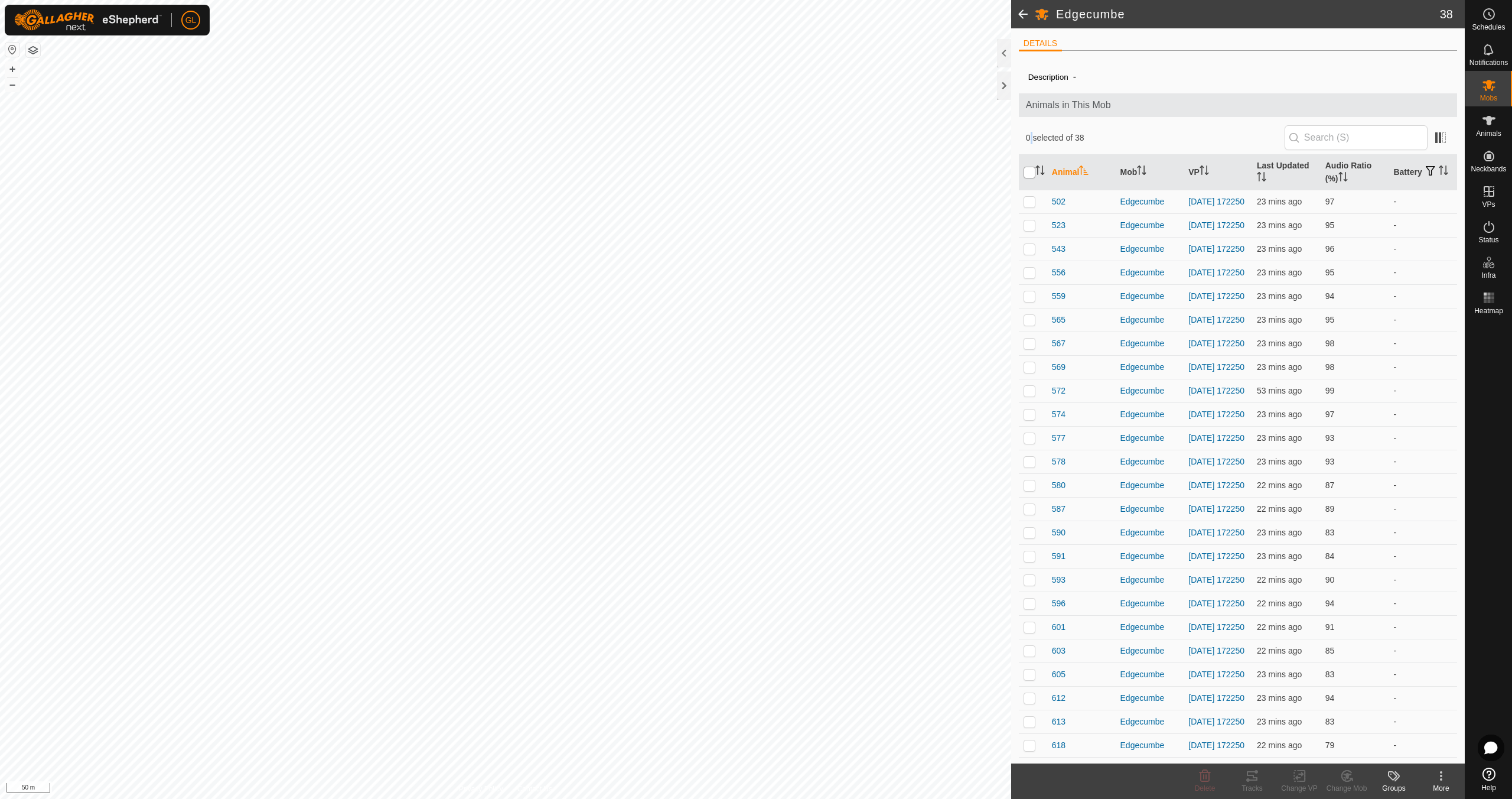
checkbox input "true"
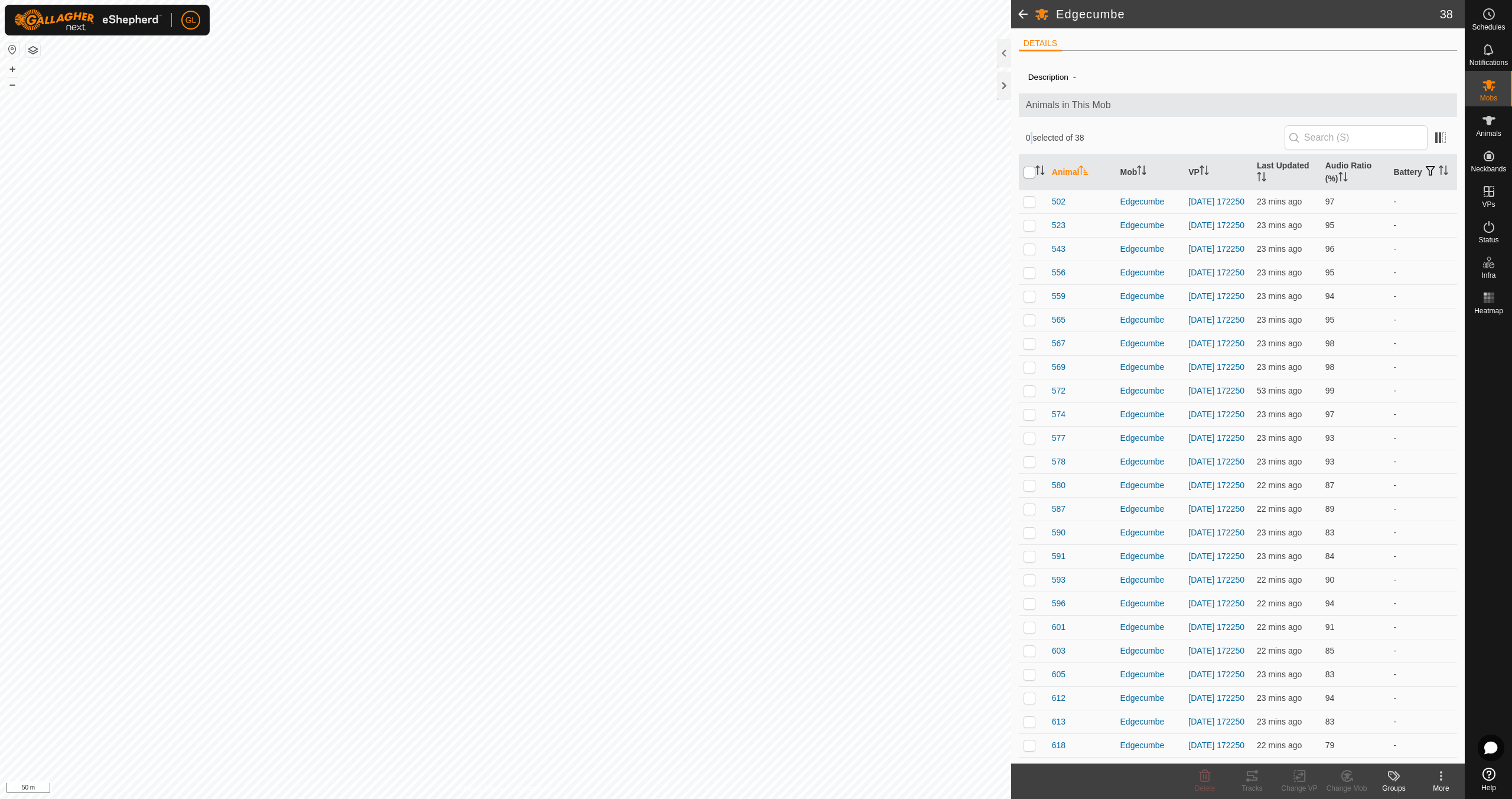
checkbox input "true"
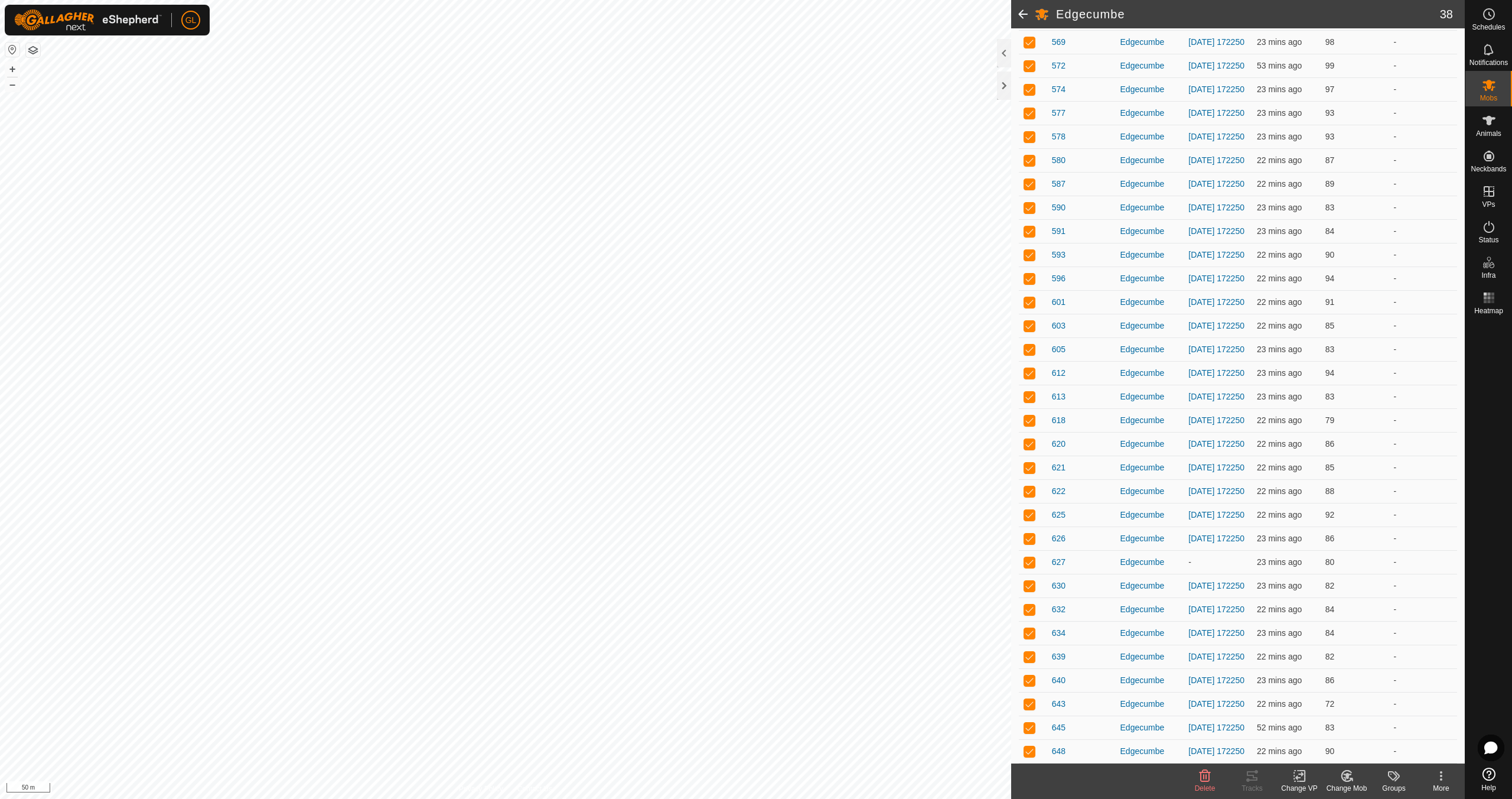
scroll to position [331, 0]
click at [1032, 567] on p-checkbox at bounding box center [1029, 561] width 12 height 9
checkbox input "false"
click at [1304, 780] on icon at bounding box center [1302, 775] width 5 height 10
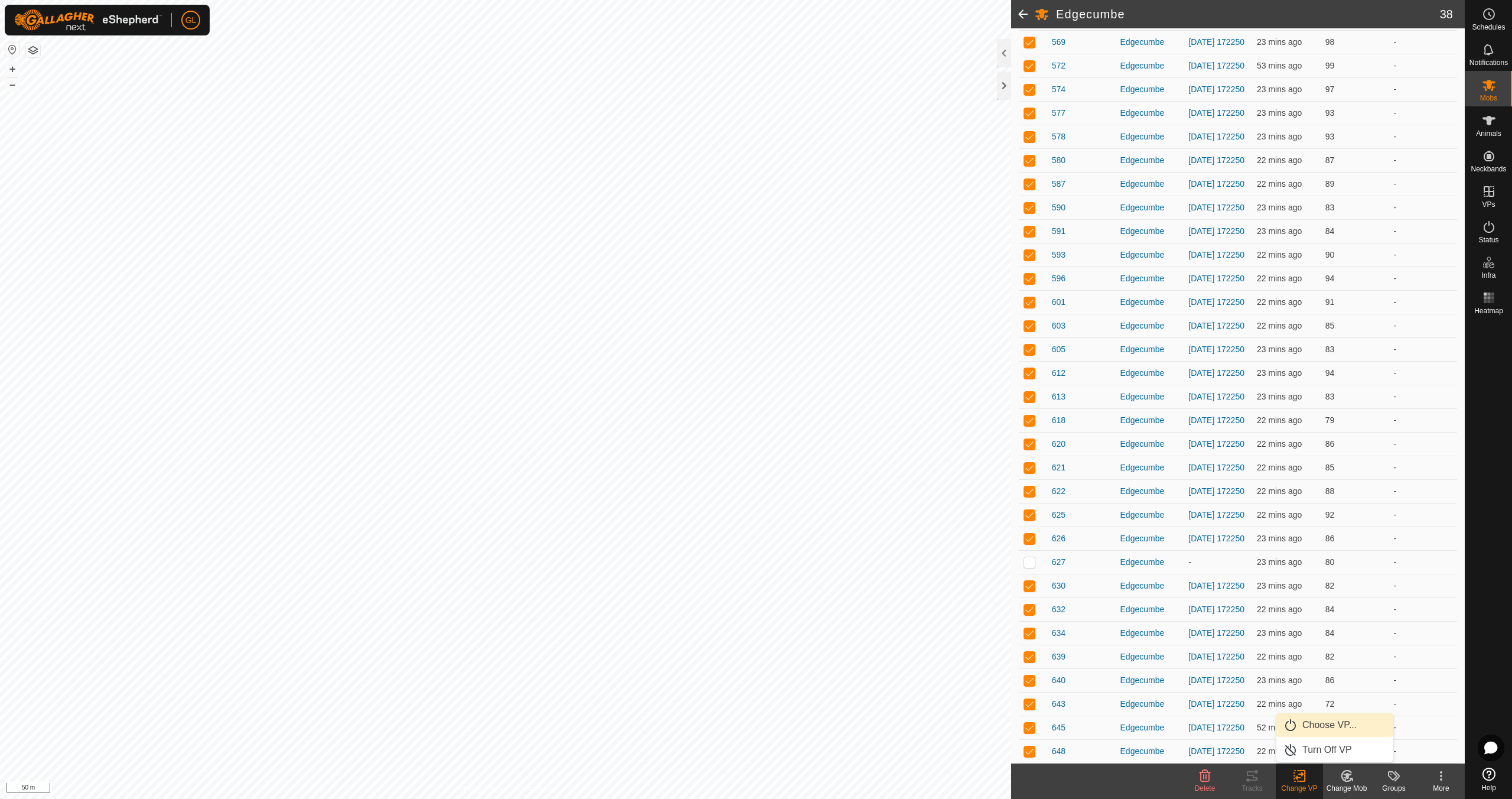
click at [1330, 726] on link "Choose VP..." at bounding box center [1335, 725] width 117 height 24
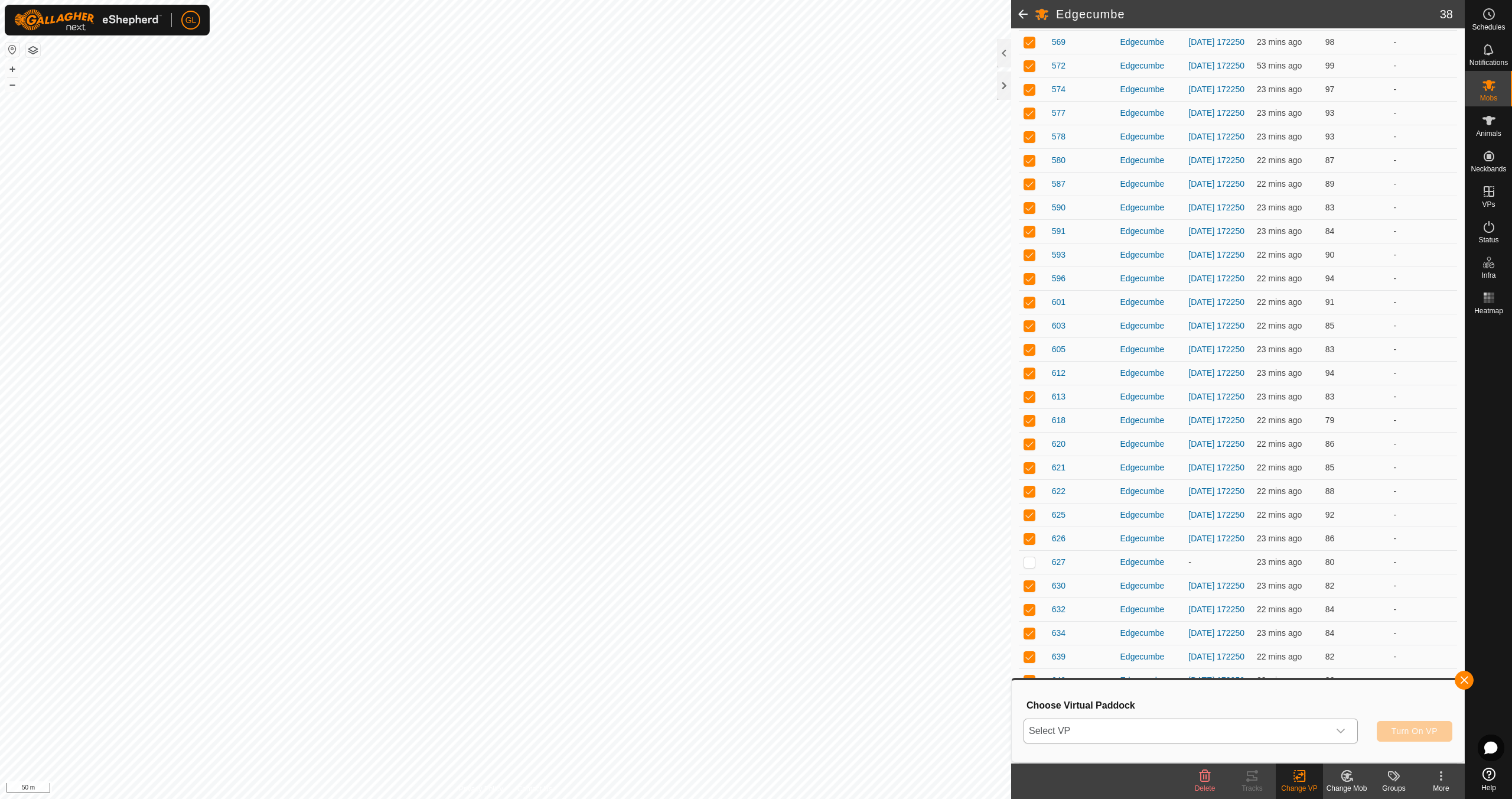
click at [1342, 729] on icon "dropdown trigger" at bounding box center [1340, 731] width 9 height 9
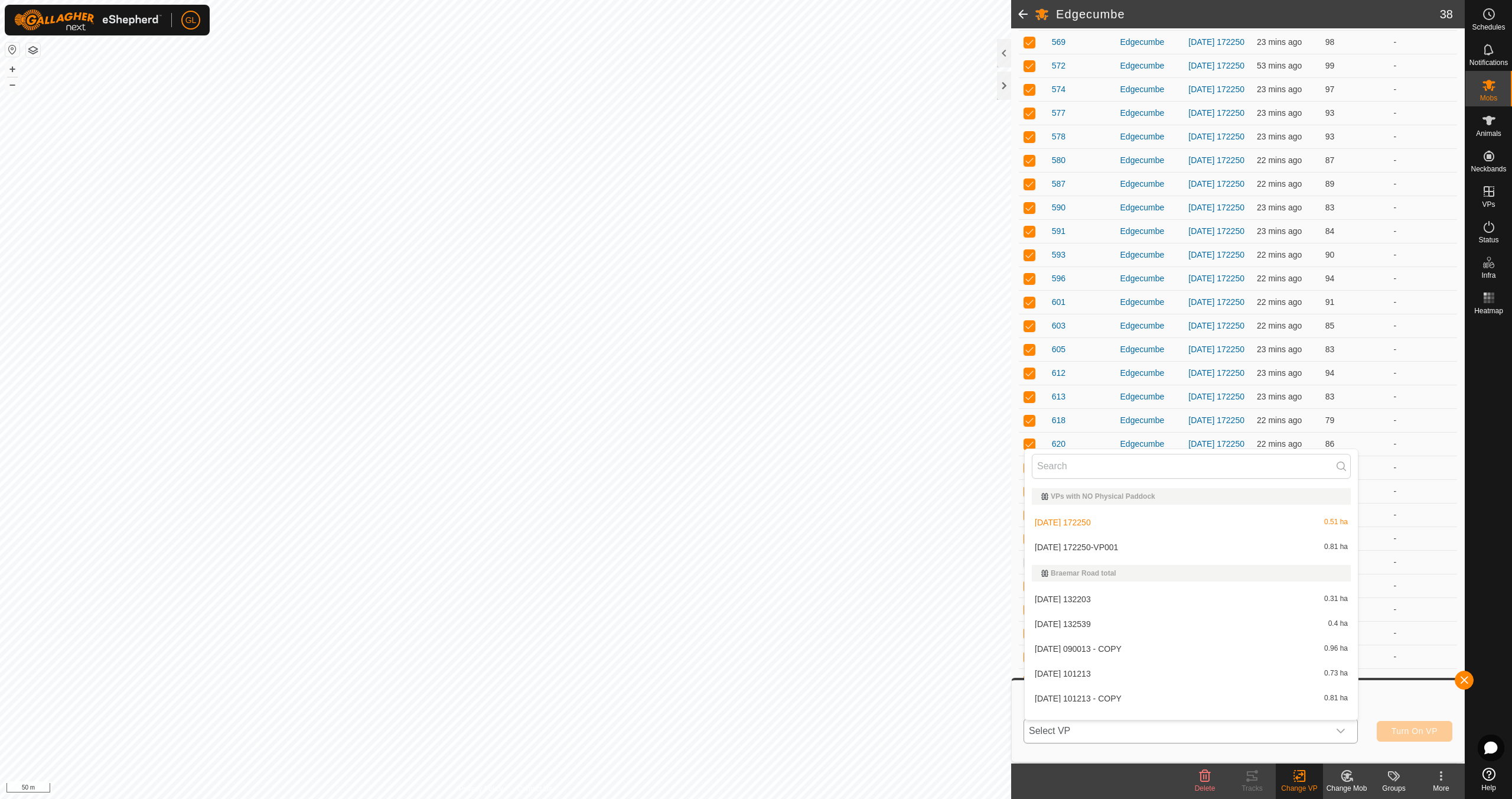
scroll to position [15, 0]
click at [1133, 528] on li "[DATE] 172250-VP001 0.81 ha" at bounding box center [1191, 531] width 333 height 24
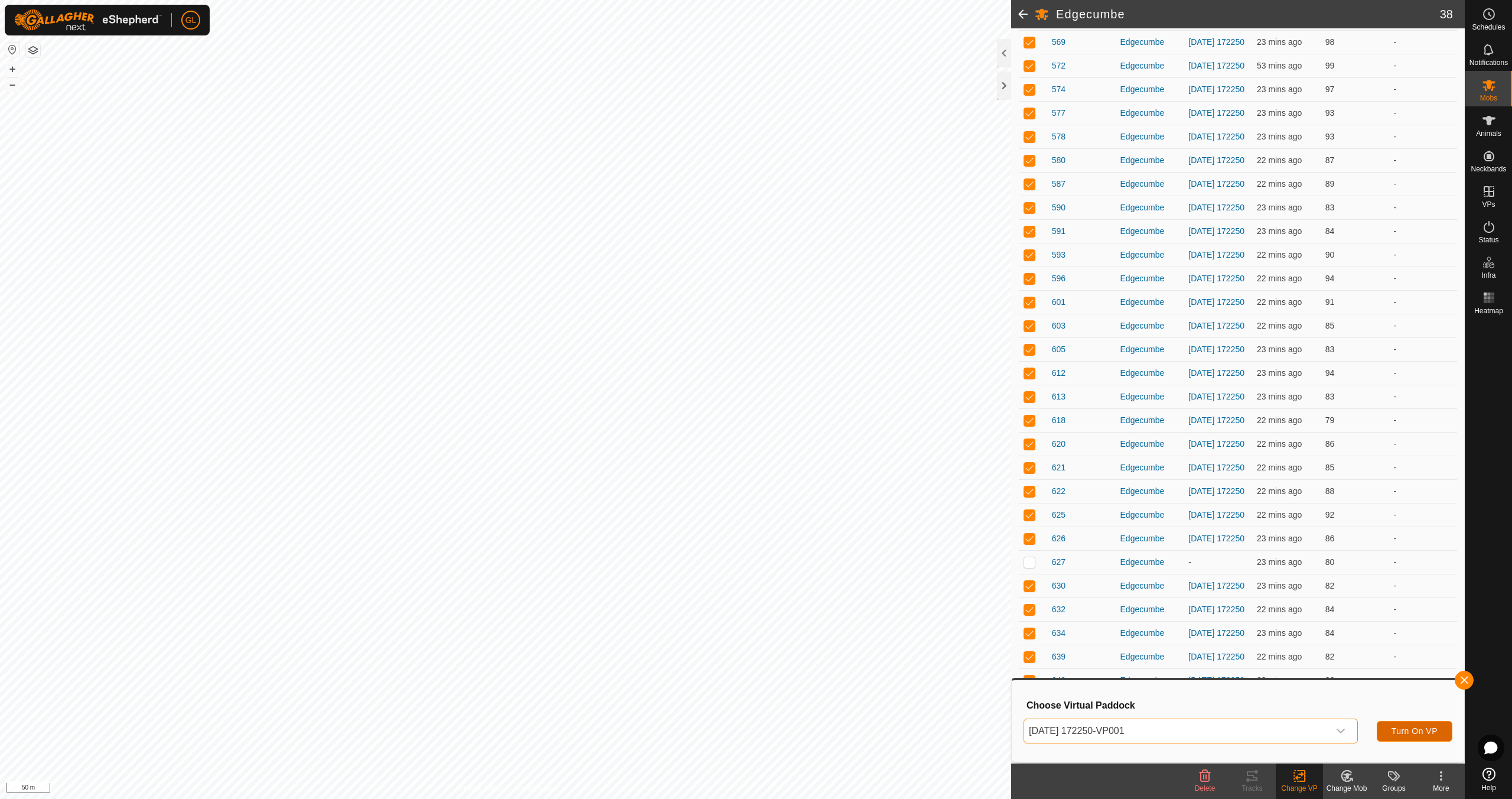
click at [1421, 730] on span "Turn On VP" at bounding box center [1414, 731] width 46 height 9
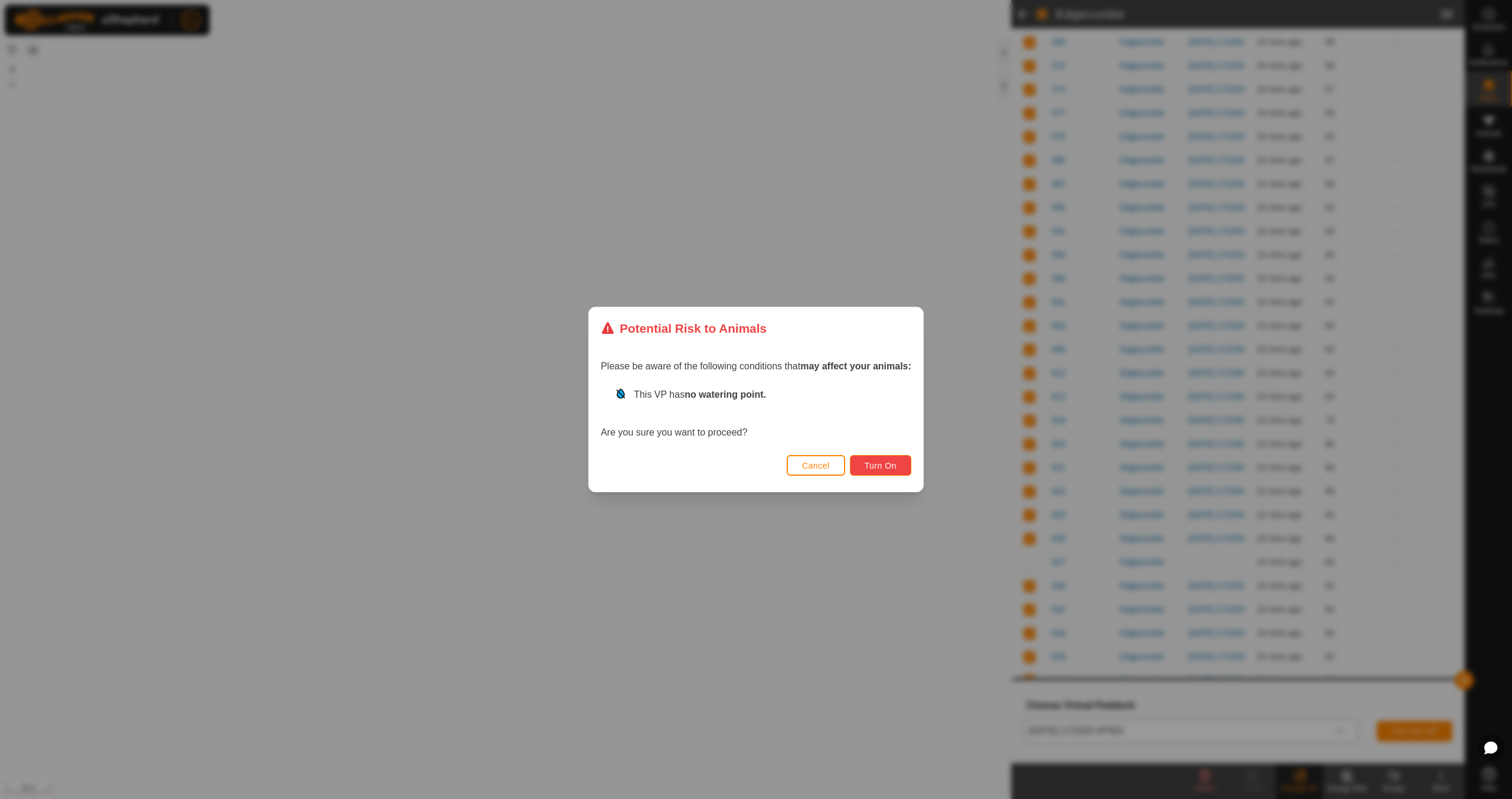
click at [883, 462] on span "Turn On" at bounding box center [880, 465] width 32 height 9
